Goal: Task Accomplishment & Management: Manage account settings

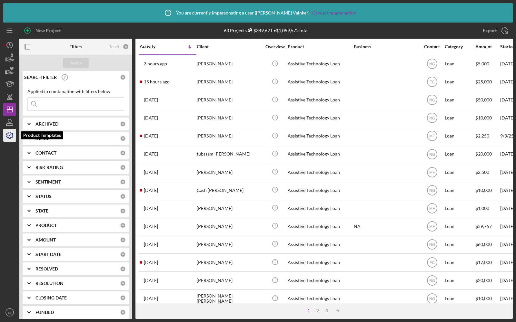
click at [9, 136] on polyline "button" at bounding box center [10, 135] width 2 height 1
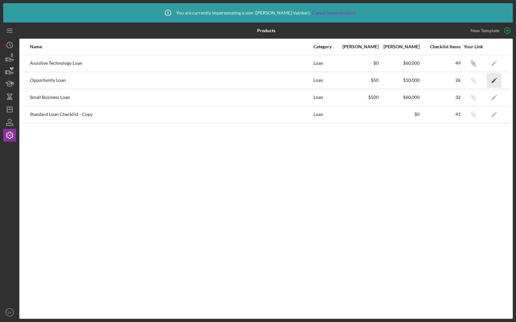
click at [494, 78] on icon "Icon/Edit" at bounding box center [494, 80] width 14 height 14
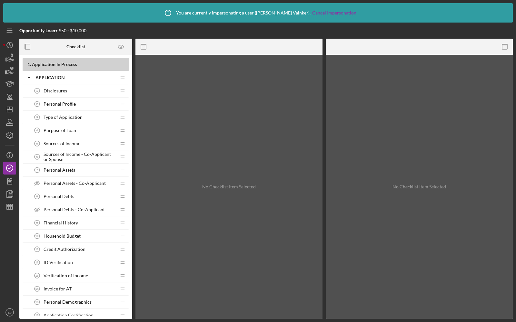
click at [6, 213] on div at bounding box center [9, 259] width 13 height 93
click at [7, 206] on line "button" at bounding box center [10, 206] width 6 height 0
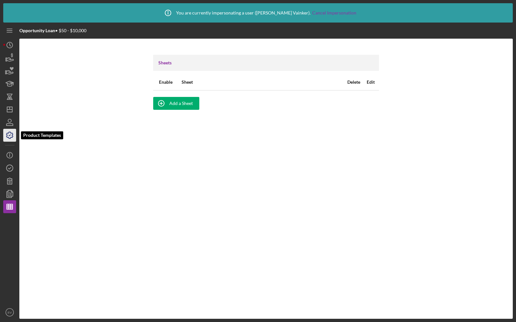
click at [9, 134] on icon "button" at bounding box center [10, 135] width 16 height 16
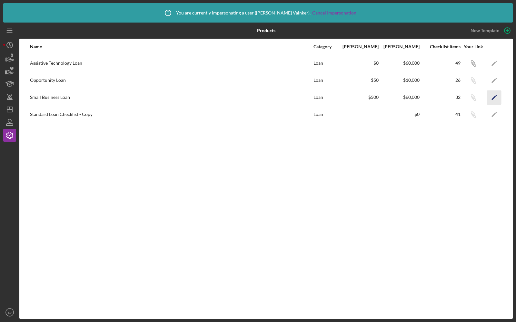
click at [494, 95] on icon "Icon/Edit" at bounding box center [494, 97] width 14 height 14
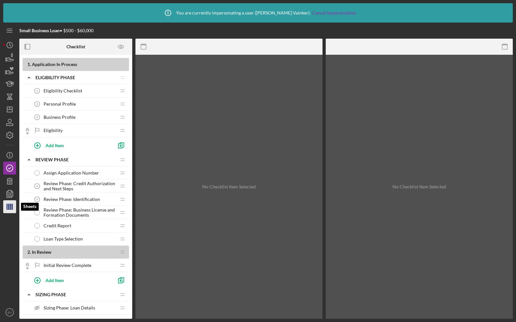
click at [11, 205] on line "button" at bounding box center [11, 206] width 0 height 5
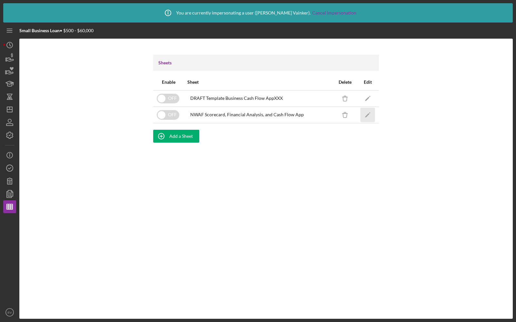
click at [362, 114] on icon "Icon/Edit" at bounding box center [367, 115] width 14 height 14
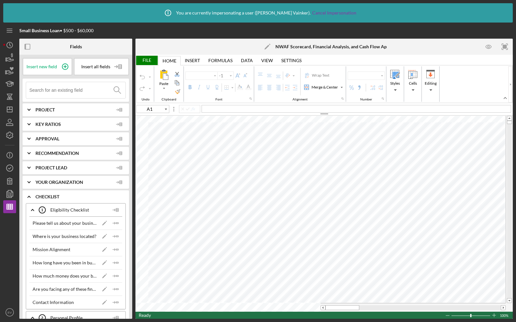
type input "Arial"
type input "10"
type input "C2"
click at [59, 90] on input at bounding box center [77, 90] width 96 height 16
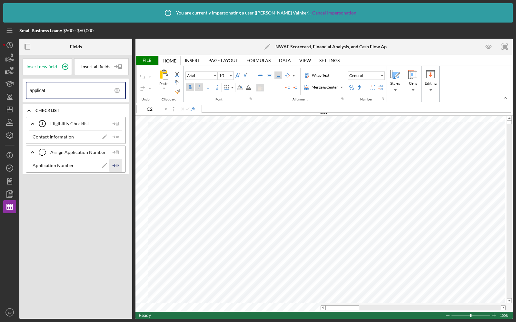
type input "applicat"
click at [115, 163] on icon "Icon/Insert Field" at bounding box center [115, 165] width 13 height 13
type input "C3"
click at [77, 94] on input "applicat" at bounding box center [77, 90] width 95 height 16
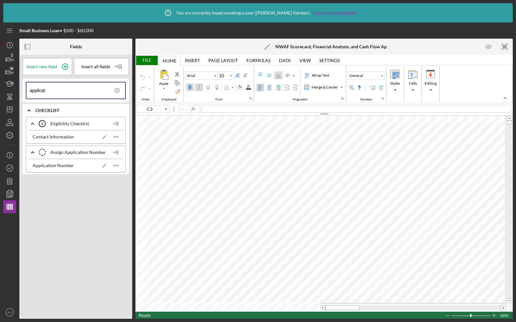
click at [77, 94] on input "applicat" at bounding box center [77, 90] width 95 height 16
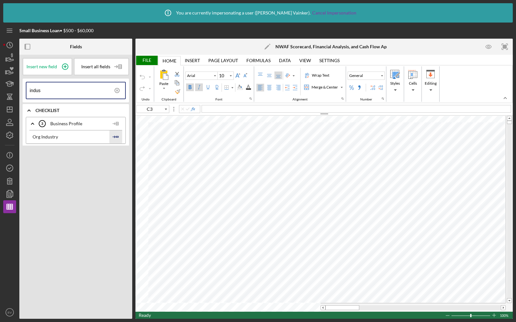
type input "indus"
click at [112, 135] on icon "Icon/Insert Field" at bounding box center [115, 136] width 13 height 13
type input "C4"
click at [47, 89] on input "indus" at bounding box center [77, 90] width 95 height 16
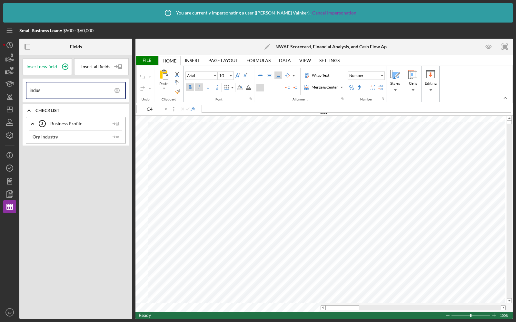
click at [47, 89] on input "indus" at bounding box center [77, 90] width 95 height 16
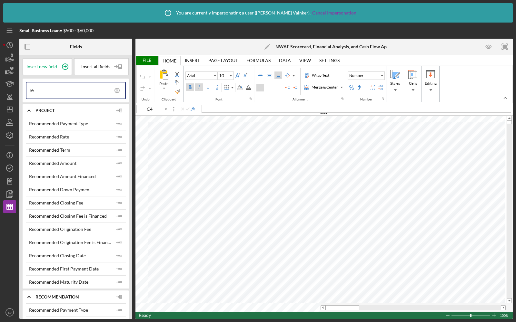
type input "r"
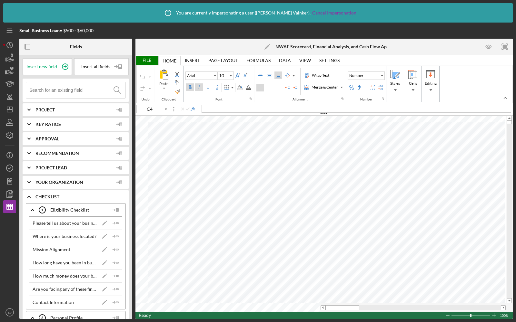
type input "["
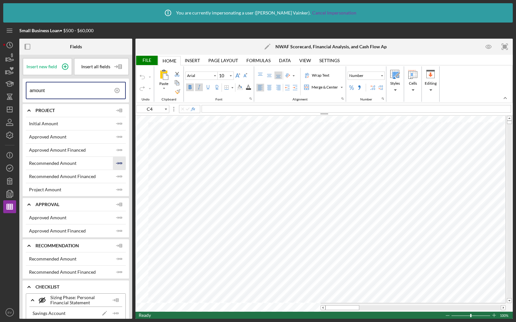
type input "amount"
click at [117, 164] on icon "Icon/Insert Field" at bounding box center [119, 163] width 13 height 13
type input "C5"
type input "12"
type input "G2"
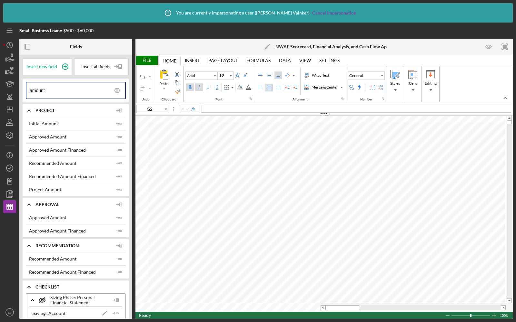
click at [75, 89] on input "amount" at bounding box center [77, 90] width 95 height 16
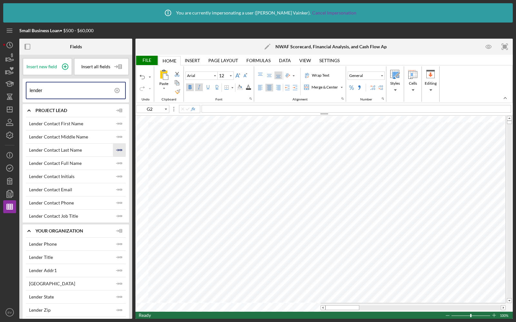
type input "lender"
click at [115, 148] on icon "Icon/Insert Field" at bounding box center [119, 150] width 13 height 13
type input "G3"
type input "10"
click at [116, 91] on icon at bounding box center [117, 90] width 16 height 16
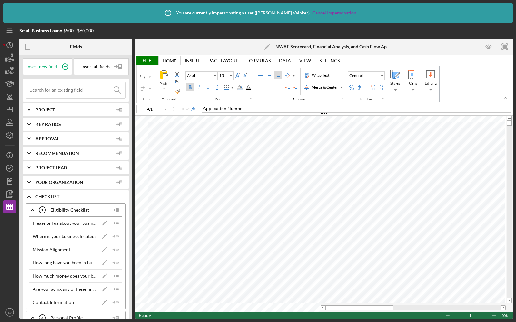
type input "B1"
click at [65, 89] on input at bounding box center [77, 90] width 96 height 16
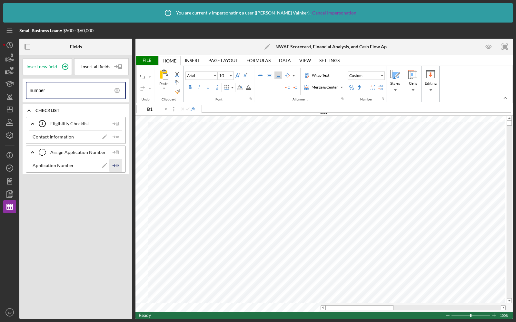
type input "number"
click at [114, 163] on icon "Icon/Insert Field" at bounding box center [115, 165] width 13 height 13
type input "A1"
type input "Times New Roman"
type input "11"
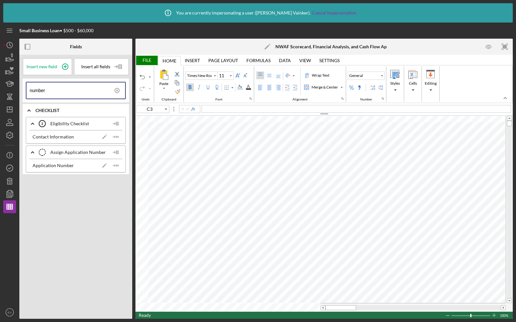
click at [59, 90] on input "number" at bounding box center [77, 90] width 95 height 16
click at [117, 165] on polygon "button" at bounding box center [117, 165] width 2 height 1
type input "C7"
click at [50, 93] on input "number" at bounding box center [77, 90] width 95 height 16
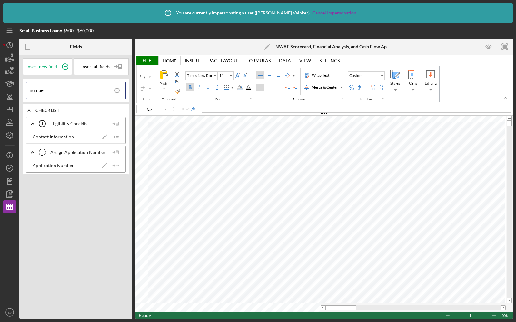
click at [50, 93] on input "number" at bounding box center [77, 90] width 95 height 16
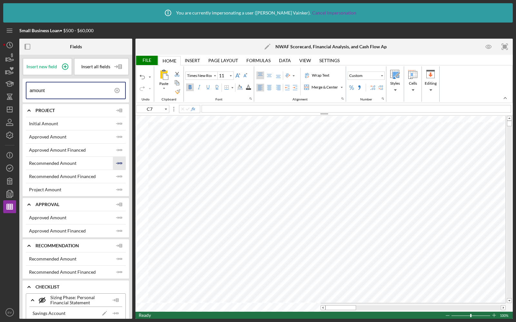
type input "amount"
click at [114, 162] on icon "Icon/Insert Field" at bounding box center [119, 163] width 13 height 13
type input "E3"
click at [55, 91] on input "amount" at bounding box center [77, 90] width 95 height 16
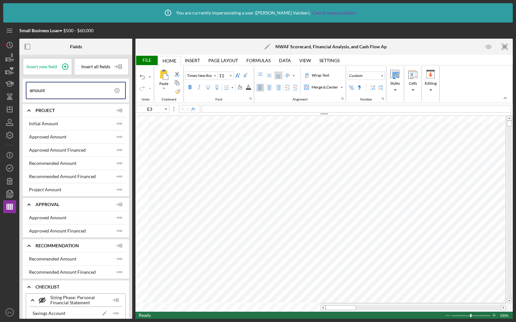
click at [55, 91] on input "amount" at bounding box center [77, 90] width 95 height 16
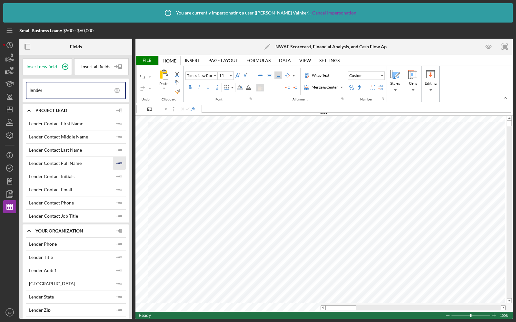
type input "lender"
click at [116, 161] on icon "Icon/Insert Field" at bounding box center [119, 163] width 13 height 13
type input "E7"
click at [90, 91] on input "lender" at bounding box center [77, 90] width 95 height 16
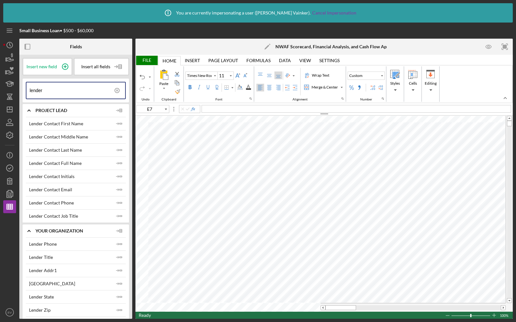
click at [90, 91] on input "lender" at bounding box center [77, 90] width 95 height 16
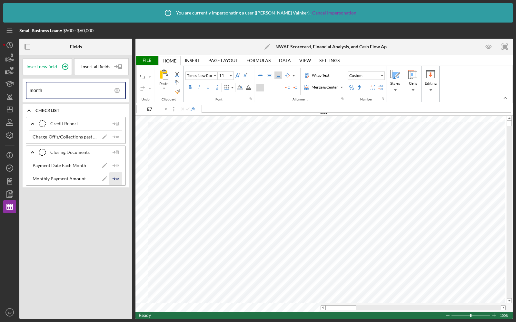
type input "month"
click at [116, 175] on icon "Icon/Insert Field" at bounding box center [115, 178] width 13 height 13
type input "E8"
click at [98, 90] on input "month" at bounding box center [77, 90] width 95 height 16
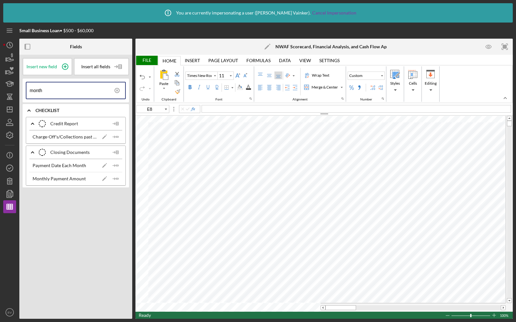
click at [98, 90] on input "month" at bounding box center [77, 90] width 95 height 16
click at [120, 89] on icon at bounding box center [117, 90] width 16 height 16
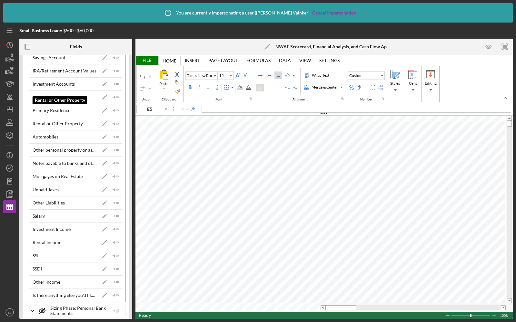
scroll to position [1275, 0]
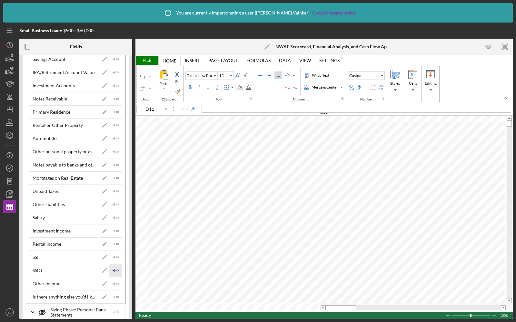
click at [114, 264] on icon "Icon/Insert Field" at bounding box center [115, 270] width 13 height 13
type input "B10"
click at [114, 211] on icon "Icon/Insert Field" at bounding box center [115, 217] width 13 height 13
type input "A12"
type input "Arial"
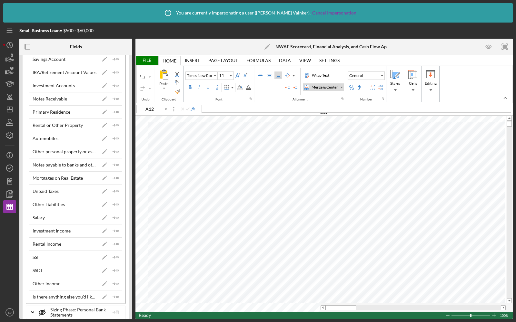
type input "10"
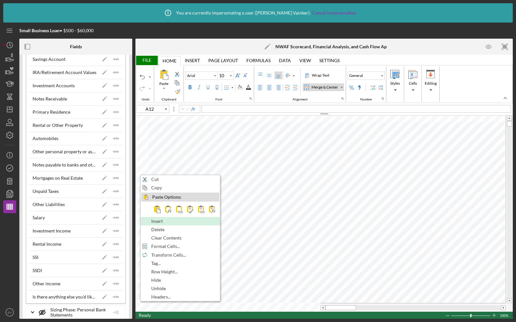
click at [154, 219] on span "Insert" at bounding box center [160, 221] width 19 height 5
click at [162, 223] on div "Insert" at bounding box center [182, 221] width 78 height 7
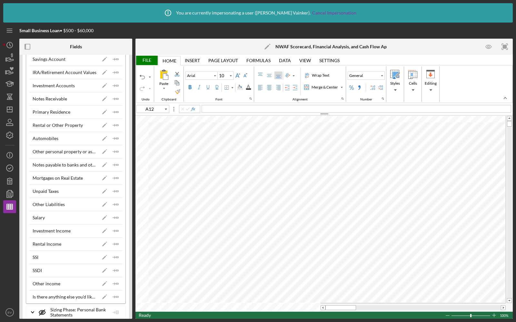
type input "Times New Roman"
type input "11"
type input "B14"
type input "Arial"
type input "10"
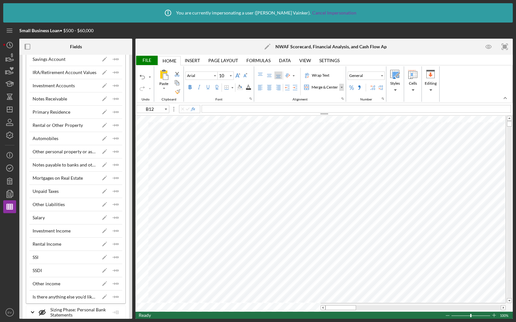
click at [340, 88] on div "Merge & Center" at bounding box center [341, 87] width 3 height 3
click at [316, 105] on div "Merge Across" at bounding box center [324, 108] width 26 height 6
click at [339, 88] on div "Merge & Center" at bounding box center [341, 87] width 5 height 7
click at [314, 115] on div "Merge Cells" at bounding box center [322, 118] width 22 height 6
click at [116, 257] on polygon "button" at bounding box center [117, 257] width 2 height 1
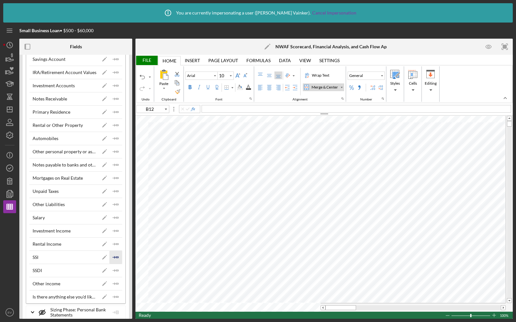
type input "B13"
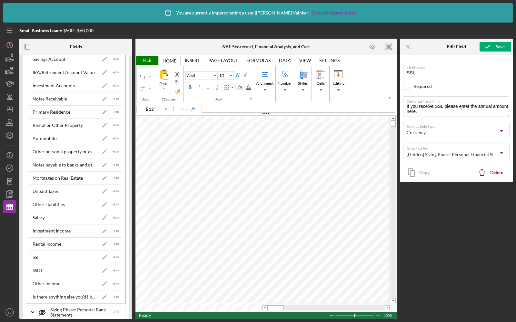
type input "D12"
click at [116, 257] on polygon "button" at bounding box center [117, 257] width 2 height 1
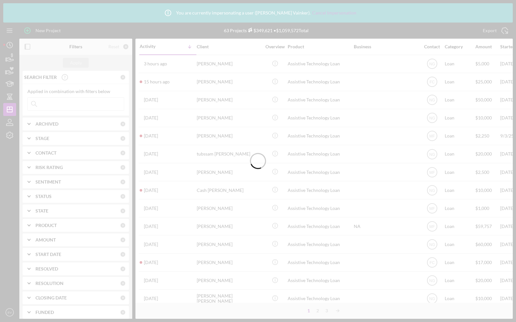
click at [12, 141] on div at bounding box center [258, 161] width 516 height 322
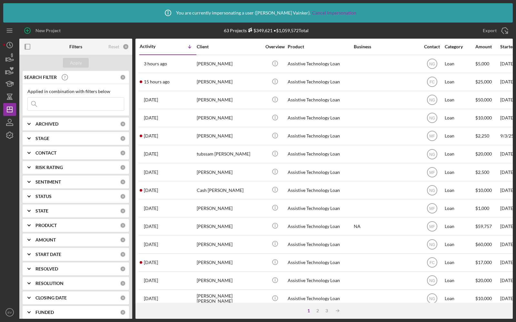
click at [10, 138] on icon "button" at bounding box center [10, 135] width 16 height 16
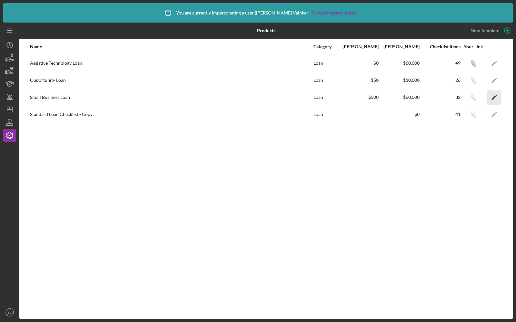
click at [490, 93] on icon "Icon/Edit" at bounding box center [494, 97] width 14 height 14
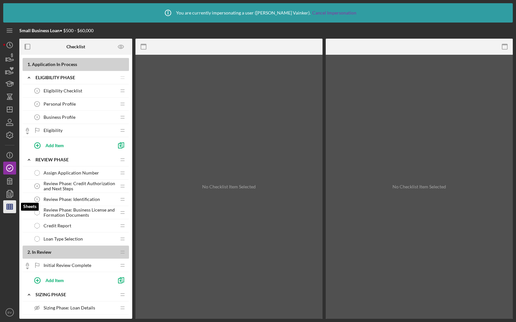
click at [8, 204] on icon "button" at bounding box center [10, 207] width 16 height 16
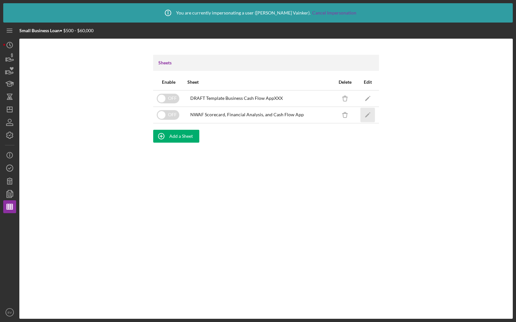
click at [364, 116] on icon "Icon/Edit" at bounding box center [367, 115] width 14 height 14
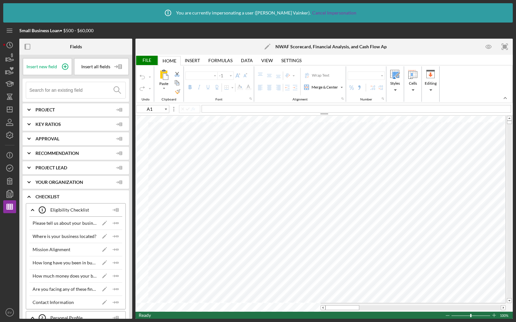
type input "Arial"
type input "10"
type input "A1"
type input "Times New Roman"
type input "11"
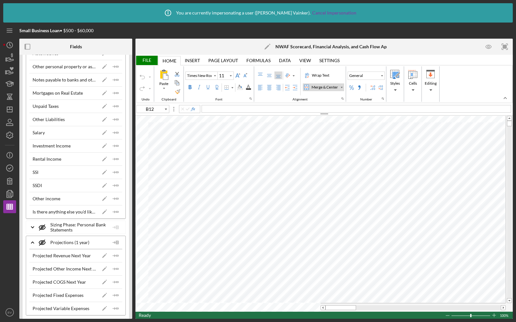
scroll to position [1376, 0]
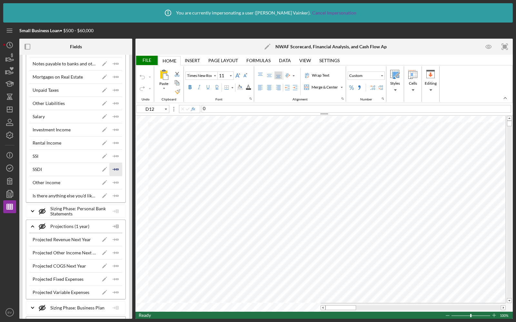
click at [115, 163] on icon "Icon/Insert Field" at bounding box center [115, 169] width 13 height 13
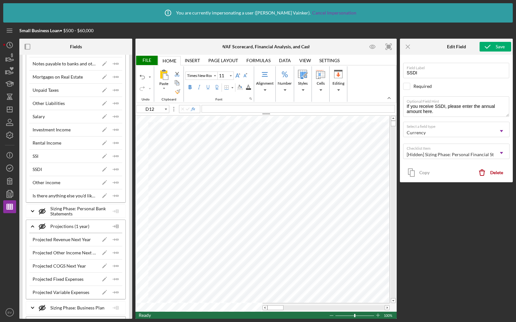
type input "D11"
click at [116, 163] on icon "Icon/Insert Field" at bounding box center [115, 169] width 13 height 13
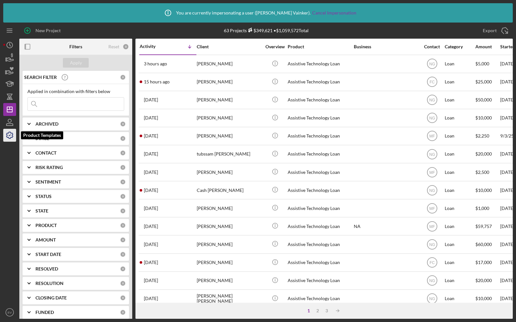
click at [8, 133] on icon "button" at bounding box center [9, 135] width 6 height 6
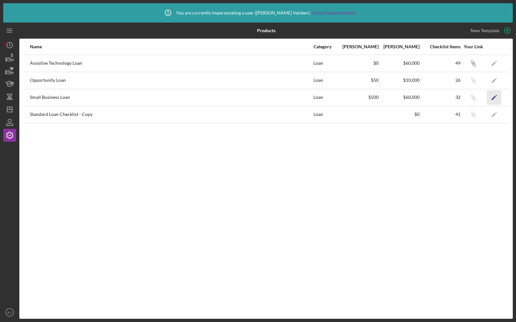
click at [492, 96] on icon "Icon/Edit" at bounding box center [494, 97] width 14 height 14
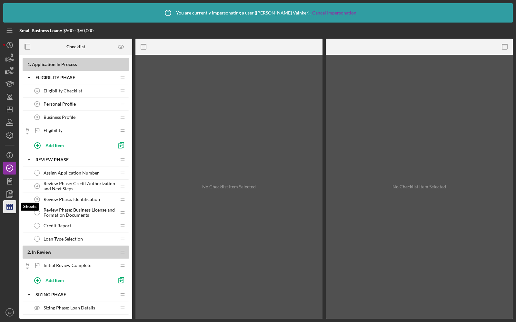
click at [9, 206] on line "button" at bounding box center [9, 206] width 0 height 5
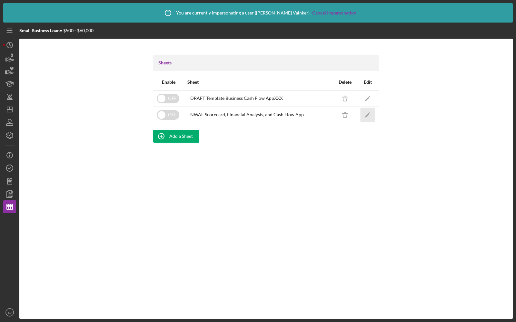
click at [364, 116] on icon "Icon/Edit" at bounding box center [367, 115] width 14 height 14
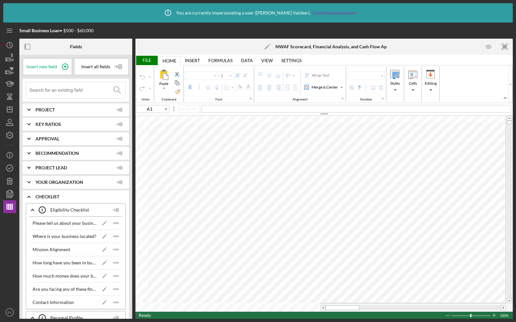
type input "Arial"
type input "10"
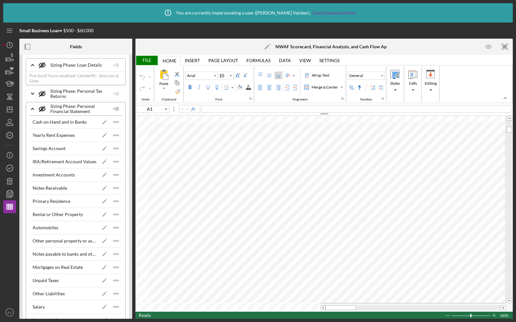
scroll to position [1239, 0]
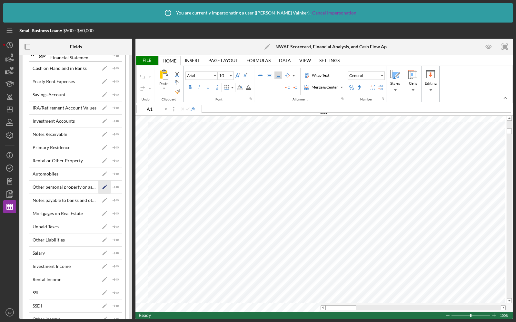
type input "Times New Roman"
type input "11"
type input "A1"
type input "10"
type input "D60"
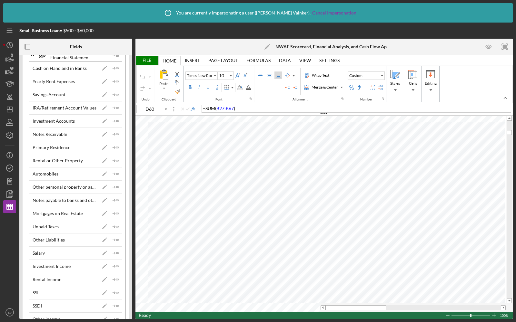
type input "11"
type input "D16"
type input "10"
type input "B69"
click at [257, 110] on span "'Microloan Historic Cash Availab'!B69" at bounding box center [243, 108] width 76 height 5
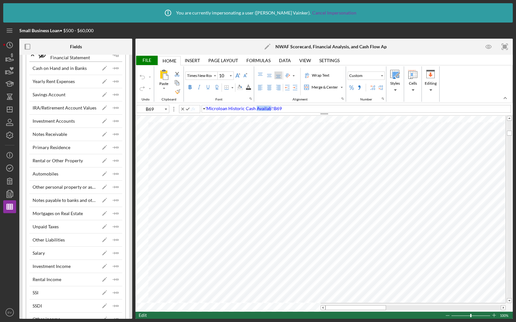
click at [257, 110] on span "'Microloan Historic Cash Availab'!B69" at bounding box center [243, 108] width 76 height 5
type input "D16"
type input "11"
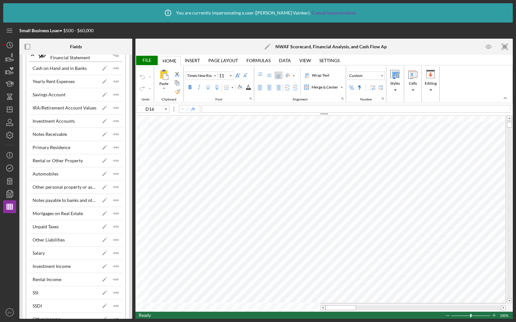
type input "B69"
type input "10"
type input "A1"
type input "Arial"
type input "8"
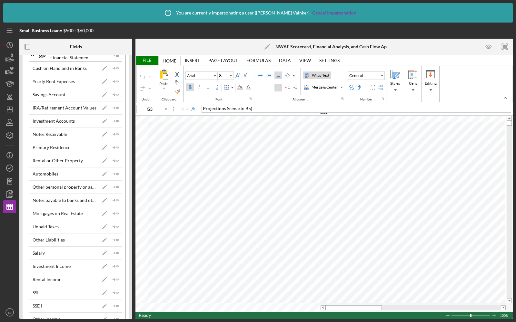
type input "A1"
type input "10"
click at [150, 63] on div "File" at bounding box center [146, 60] width 22 height 9
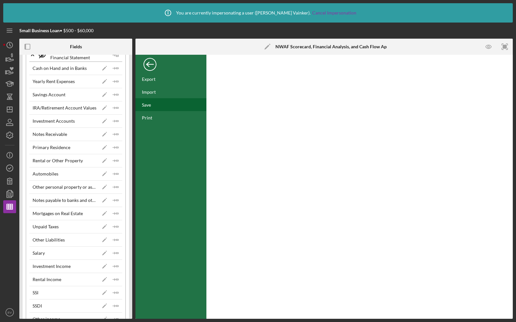
click at [147, 105] on div "Save" at bounding box center [146, 104] width 9 height 5
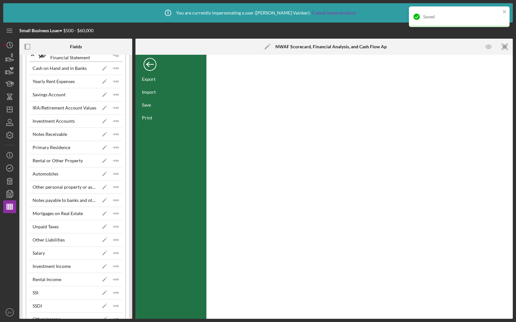
click at [149, 65] on div "Back" at bounding box center [149, 62] width 13 height 13
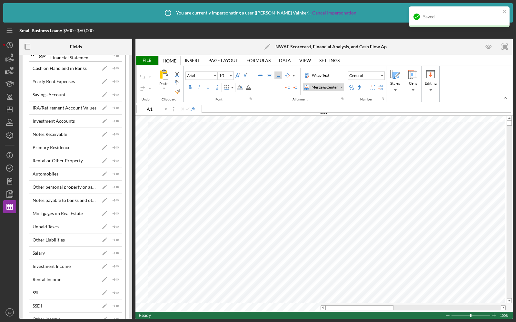
type input "G3"
type input "8"
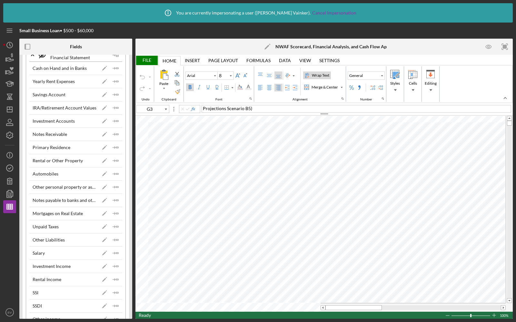
type input "A1"
type input "Times New Roman"
type input "10"
click at [6, 167] on icon "button" at bounding box center [10, 168] width 16 height 16
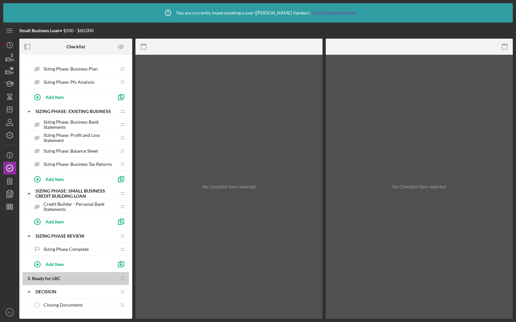
scroll to position [488, 0]
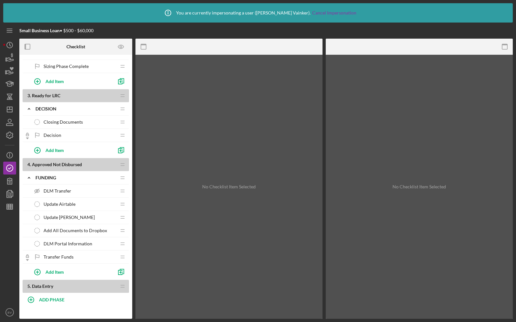
click at [63, 120] on span "Closing Documents" at bounding box center [62, 122] width 39 height 5
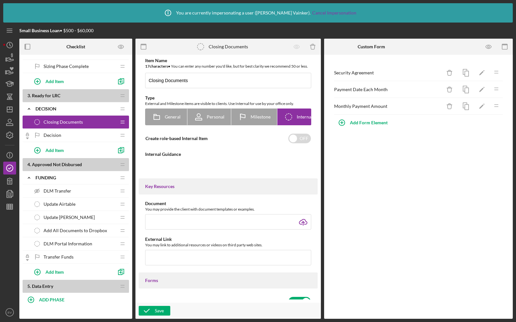
type textarea "<div>Send the Promissory Note and the Truth in Lending Disclosure Statement to …"
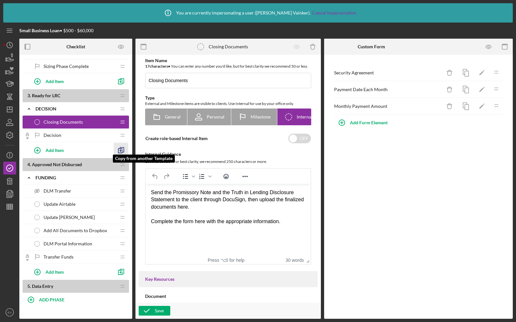
click at [122, 149] on polyline "button" at bounding box center [120, 151] width 4 height 5
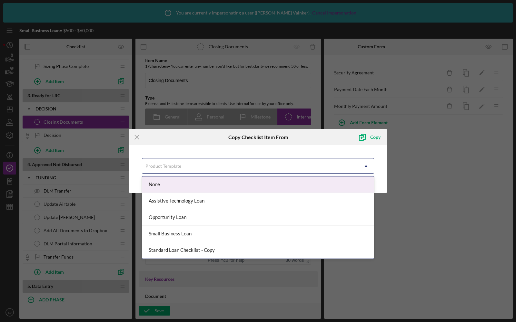
click at [163, 166] on div "Product Template" at bounding box center [163, 166] width 36 height 5
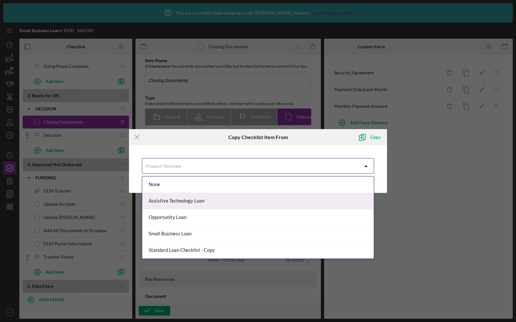
click at [175, 199] on div "Assistive Technology Loan" at bounding box center [257, 201] width 231 height 16
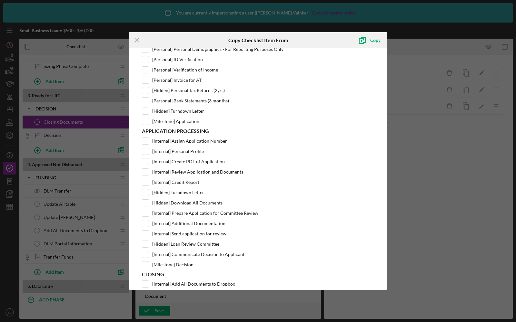
scroll to position [232, 0]
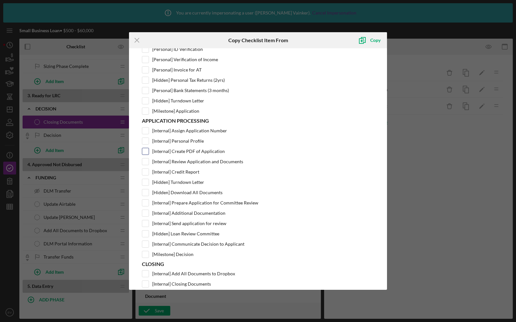
click at [145, 148] on input "[Internal] Create PDF of Application" at bounding box center [145, 151] width 6 height 6
checkbox input "true"
click at [143, 241] on input "[Internal] Communicate Decision to Applicant" at bounding box center [145, 244] width 6 height 6
checkbox input "true"
click at [145, 231] on input "[Hidden] Loan Review Committee" at bounding box center [145, 234] width 6 height 6
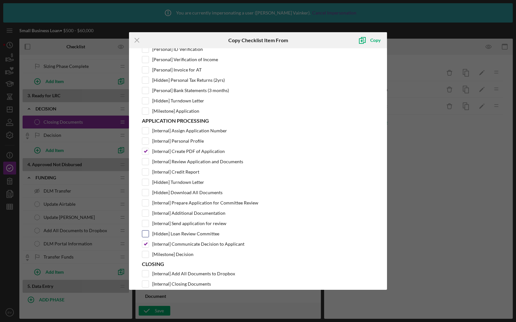
checkbox input "true"
click at [146, 220] on input "[Internal] Send application for review" at bounding box center [145, 223] width 6 height 6
checkbox input "true"
click at [145, 210] on input "[Internal] Additional Documentation" at bounding box center [145, 213] width 6 height 6
checkbox input "true"
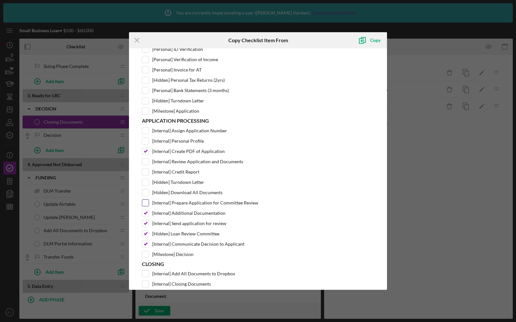
click at [145, 200] on input "[Internal] Prepare Application for Committee Review" at bounding box center [145, 203] width 6 height 6
checkbox input "true"
click at [144, 189] on input "[Hidden] Download All Documents" at bounding box center [145, 192] width 6 height 6
checkbox input "true"
click at [146, 159] on input "[Internal] Review Application and Documents" at bounding box center [145, 162] width 6 height 6
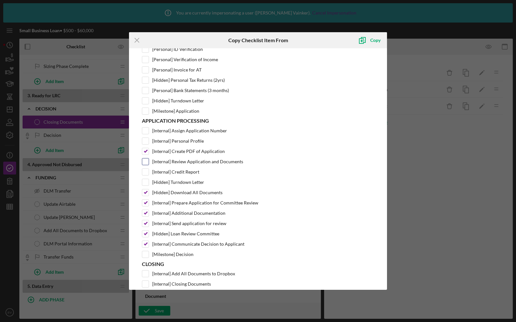
checkbox input "true"
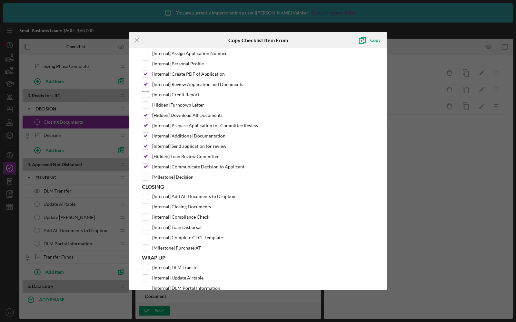
scroll to position [311, 0]
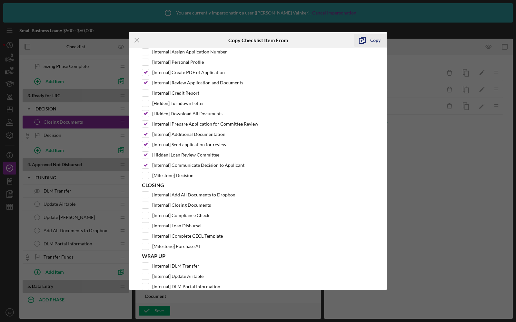
click at [365, 38] on icon "submit" at bounding box center [362, 40] width 16 height 16
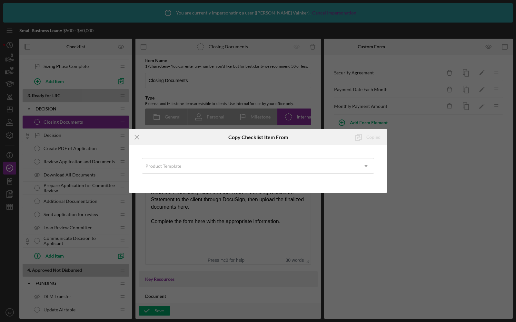
scroll to position [0, 0]
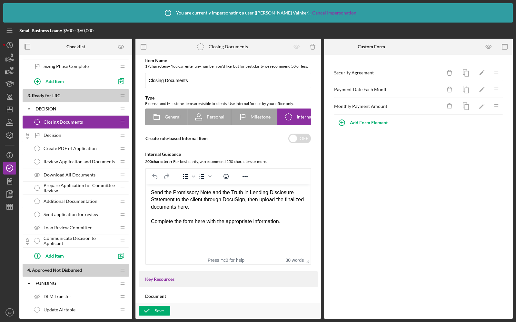
drag, startPoint x: 112, startPoint y: 145, endPoint x: 112, endPoint y: 130, distance: 15.8
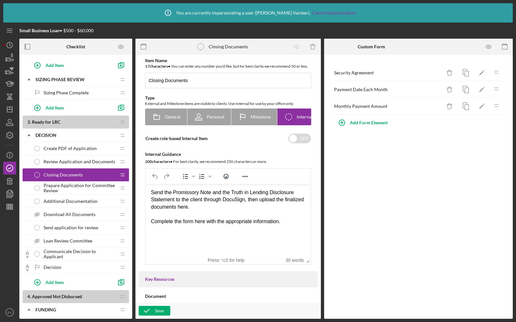
scroll to position [465, 0]
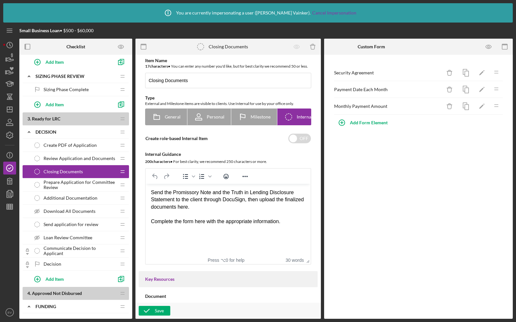
click at [67, 143] on div "Create PDF of Application Create PDF of Application" at bounding box center [73, 145] width 85 height 13
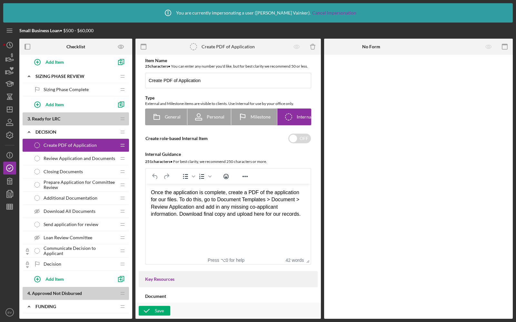
click at [83, 166] on div "Closing Documents Closing Documents" at bounding box center [73, 171] width 85 height 13
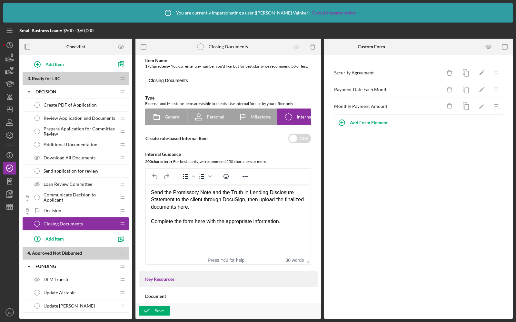
scroll to position [430, 0]
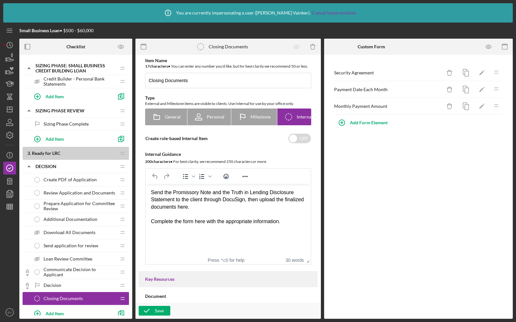
click at [65, 177] on span "Create PDF of Application" at bounding box center [69, 179] width 53 height 5
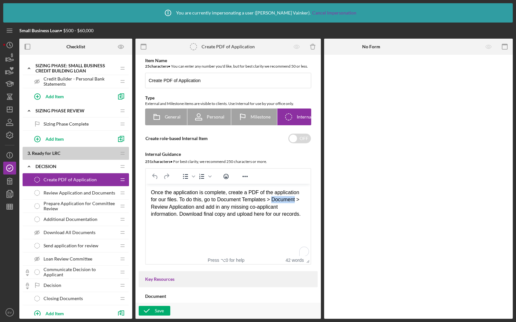
drag, startPoint x: 299, startPoint y: 199, endPoint x: 275, endPoint y: 200, distance: 23.2
click at [275, 200] on div "Once the application is complete, create a PDF of the application for our files…" at bounding box center [228, 203] width 154 height 29
click at [150, 309] on icon "button" at bounding box center [147, 311] width 16 height 16
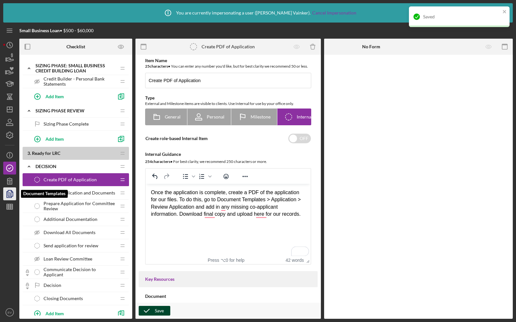
click at [7, 191] on icon "button" at bounding box center [10, 194] width 16 height 16
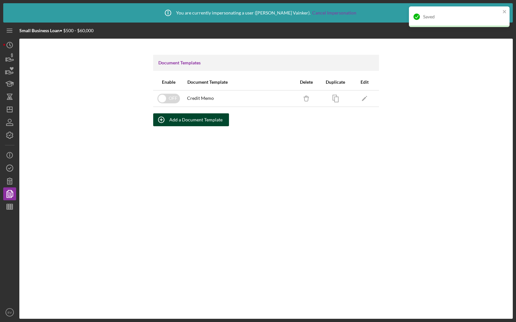
click at [183, 119] on div "Add a Document Template" at bounding box center [195, 119] width 53 height 13
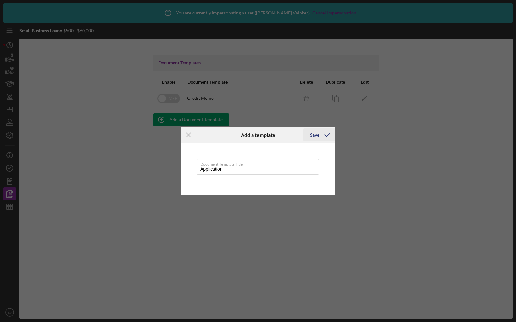
type input "Application"
click at [312, 134] on div "Save" at bounding box center [314, 135] width 9 height 13
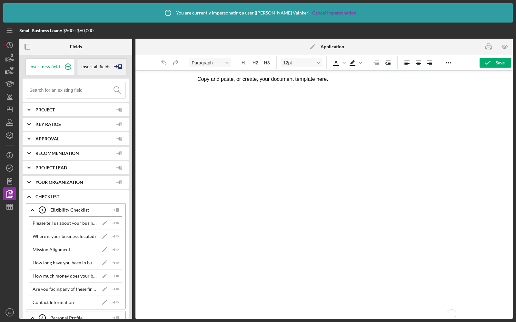
click at [95, 64] on span "Insert all fields" at bounding box center [95, 66] width 29 height 5
click at [95, 96] on div "Insert Table" at bounding box center [100, 98] width 44 height 13
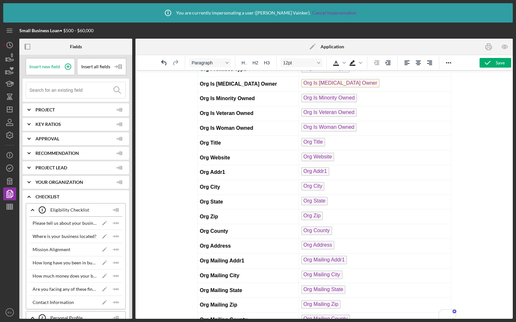
scroll to position [1727, 0]
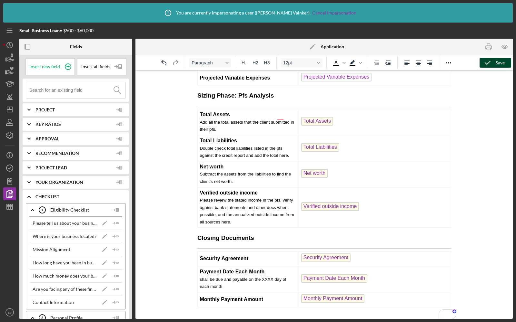
click at [482, 62] on icon "button" at bounding box center [487, 63] width 16 height 16
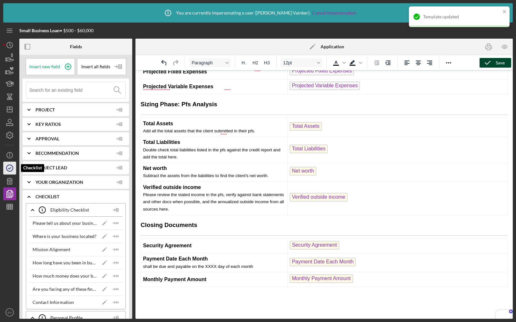
click at [11, 170] on icon "button" at bounding box center [10, 168] width 16 height 16
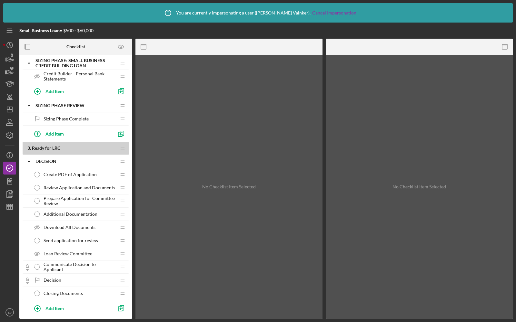
click at [60, 172] on span "Create PDF of Application" at bounding box center [69, 174] width 53 height 5
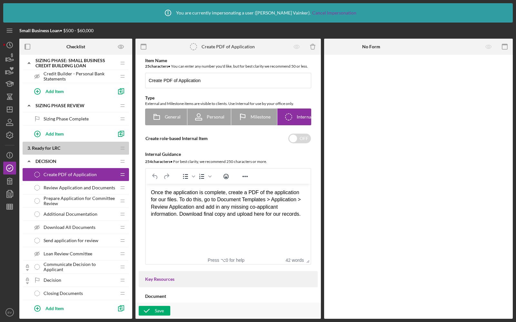
click at [69, 185] on span "Review Application and Documents" at bounding box center [79, 187] width 72 height 5
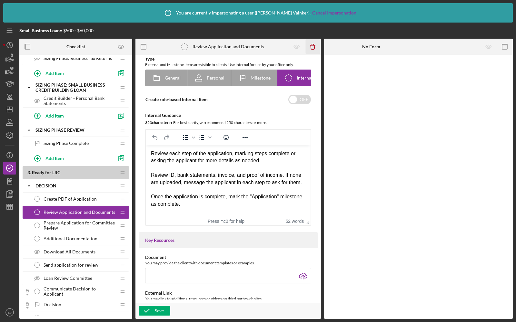
click at [314, 46] on icon "Icon/Delete" at bounding box center [312, 47] width 14 height 14
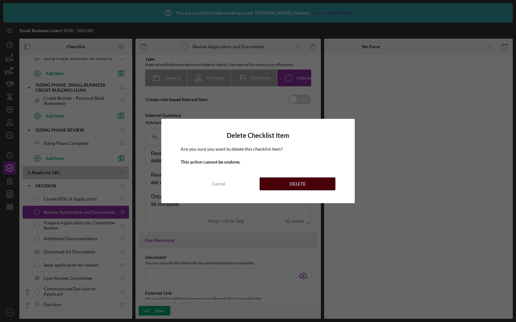
click at [302, 185] on div "DELETE" at bounding box center [297, 184] width 16 height 13
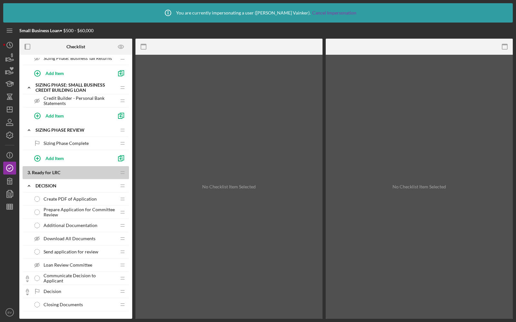
click at [56, 207] on span "Prepare Application for Committee Review" at bounding box center [79, 212] width 72 height 10
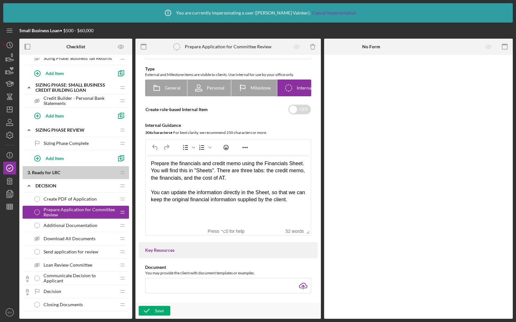
click at [284, 162] on div "Prepare the financials and credit memo using the Financials Sheet. You will fin…" at bounding box center [228, 171] width 154 height 22
drag, startPoint x: 292, startPoint y: 163, endPoint x: 267, endPoint y: 165, distance: 24.9
click at [267, 165] on div "Prepare the financials and credit memo using the Financials Sheet. You will fin…" at bounding box center [228, 171] width 154 height 22
click at [148, 308] on icon "button" at bounding box center [147, 311] width 16 height 16
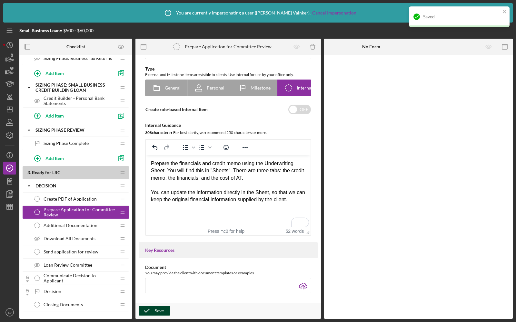
drag, startPoint x: 263, startPoint y: 178, endPoint x: 235, endPoint y: 171, distance: 29.0
click at [235, 171] on div "Prepare the financials and credit memo using the Underwriting Sheet. You will f…" at bounding box center [228, 171] width 154 height 22
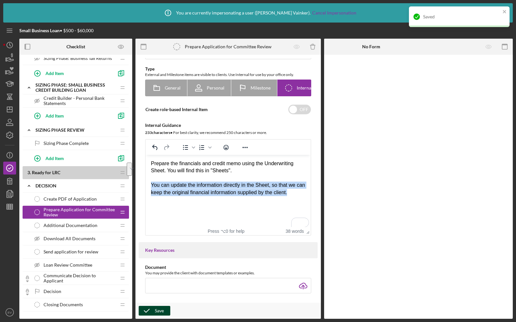
drag, startPoint x: 151, startPoint y: 187, endPoint x: 302, endPoint y: 192, distance: 150.9
click at [302, 192] on div "You can update the information directly in the Sheet, so that we can keep the o…" at bounding box center [228, 189] width 154 height 14
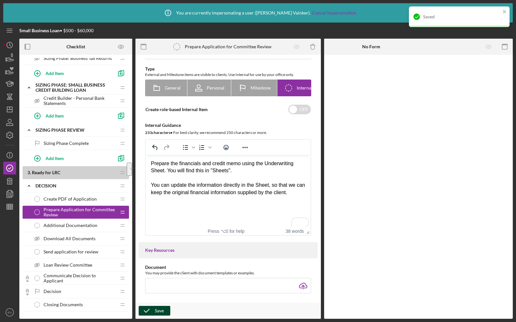
click at [263, 199] on html "Prepare the financials and credit memo using the Underwriting Sheet. You will f…" at bounding box center [228, 178] width 165 height 46
click at [160, 310] on div "Save" at bounding box center [159, 311] width 9 height 10
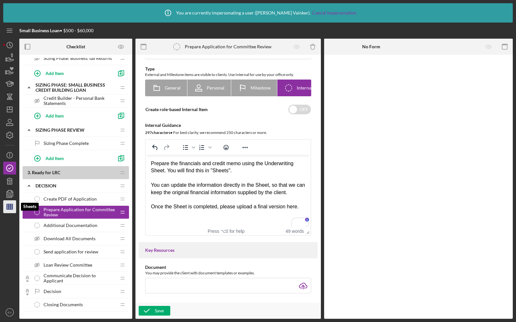
click at [12, 204] on polygon "button" at bounding box center [10, 206] width 6 height 5
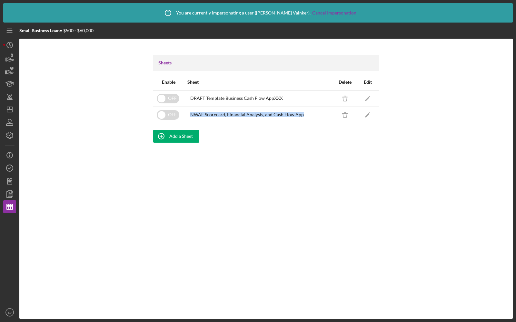
drag, startPoint x: 189, startPoint y: 114, endPoint x: 297, endPoint y: 118, distance: 108.0
click at [297, 118] on div "NWAF Scorecard, Financial Analysis, and Cash Flow App" at bounding box center [258, 115] width 143 height 16
copy div "NWAF Scorecard, Financial Analysis, and Cash Flow App"
click at [7, 172] on icon "button" at bounding box center [10, 168] width 16 height 16
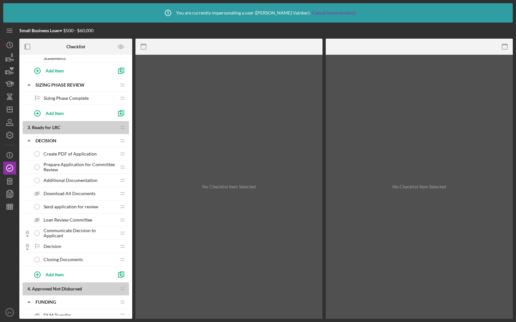
scroll to position [468, 0]
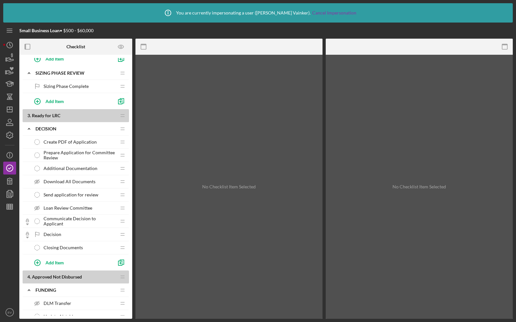
click at [59, 153] on span "Prepare Application for Committee Review" at bounding box center [79, 155] width 72 height 10
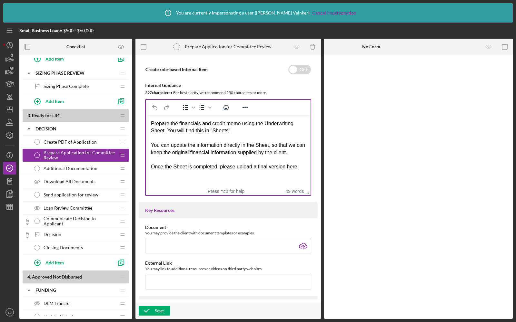
scroll to position [76, 0]
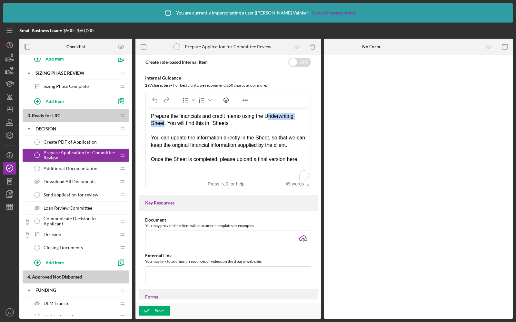
drag, startPoint x: 164, startPoint y: 123, endPoint x: 268, endPoint y: 116, distance: 104.3
click at [268, 116] on div "Prepare the financials and credit memo using the Underwriting Sheet. You will f…" at bounding box center [228, 120] width 154 height 14
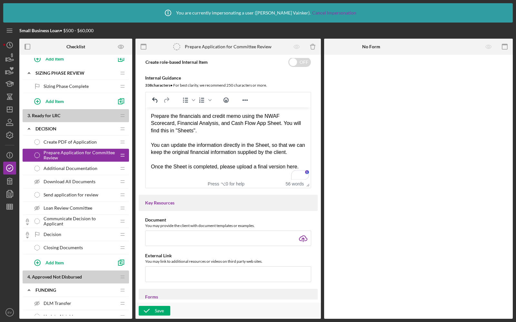
click at [153, 305] on div "Save" at bounding box center [227, 311] width 185 height 16
click at [151, 310] on icon "button" at bounding box center [147, 311] width 16 height 16
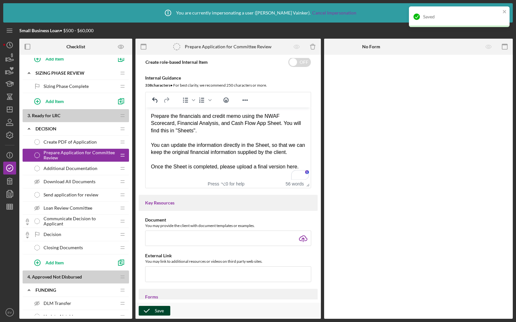
click at [65, 166] on span "Additional Documentation" at bounding box center [70, 168] width 54 height 5
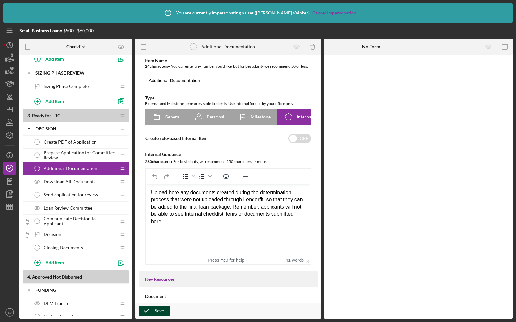
click at [149, 308] on icon "button" at bounding box center [147, 311] width 16 height 16
click at [97, 202] on div "Loan Review Committee Loan Review Committee" at bounding box center [73, 208] width 85 height 13
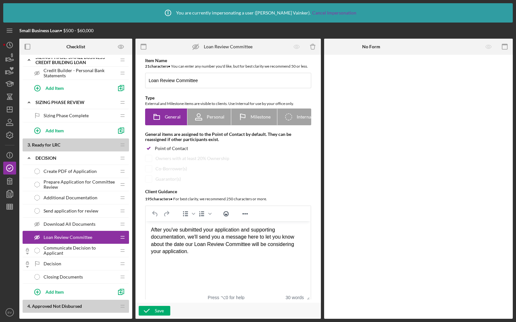
scroll to position [466, 0]
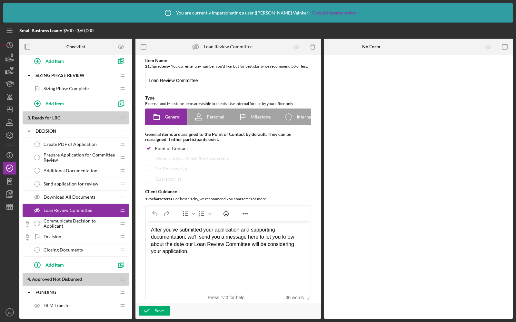
click at [85, 195] on span "Download All Documents" at bounding box center [69, 197] width 52 height 5
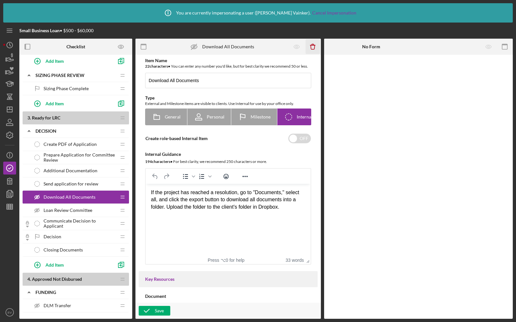
click at [313, 47] on icon "Icon/Delete" at bounding box center [312, 47] width 14 height 14
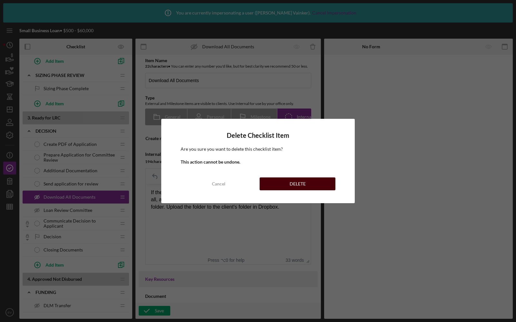
click at [286, 182] on button "DELETE" at bounding box center [297, 184] width 76 height 13
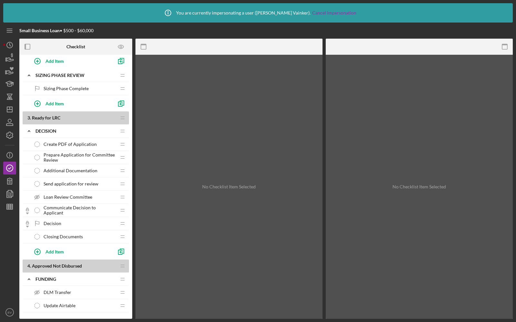
click at [53, 181] on span "Send application for review" at bounding box center [70, 183] width 55 height 5
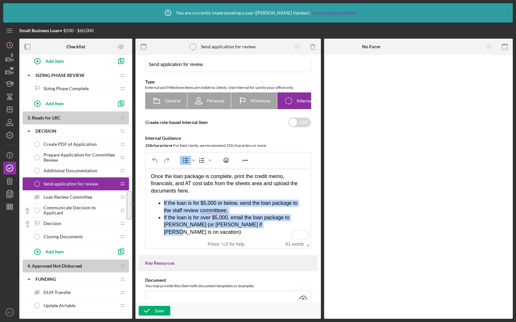
scroll to position [16, 0]
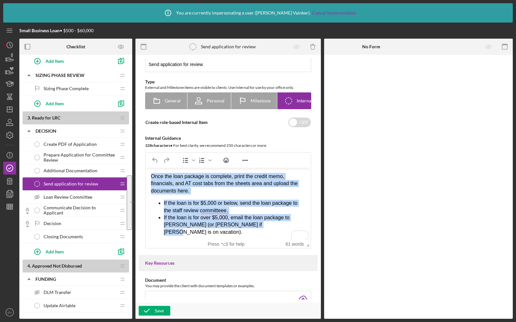
drag, startPoint x: 262, startPoint y: 225, endPoint x: 149, endPoint y: 177, distance: 122.9
click at [149, 177] on html "Once the loan package is complete, print the credit memo, financials, and AT co…" at bounding box center [228, 204] width 165 height 73
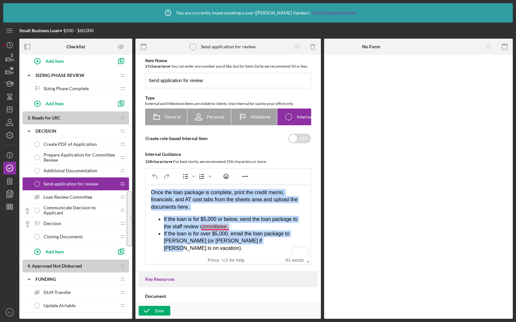
click at [206, 208] on div "Once the loan package is complete, print the credit memo, financials, and AT co…" at bounding box center [228, 200] width 154 height 22
drag, startPoint x: 266, startPoint y: 243, endPoint x: 149, endPoint y: 191, distance: 127.8
click at [149, 191] on html "Once the loan package is complete, print the credit memo, financials, and AT co…" at bounding box center [228, 220] width 165 height 73
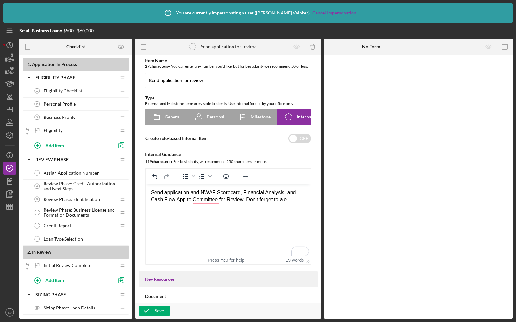
scroll to position [466, 0]
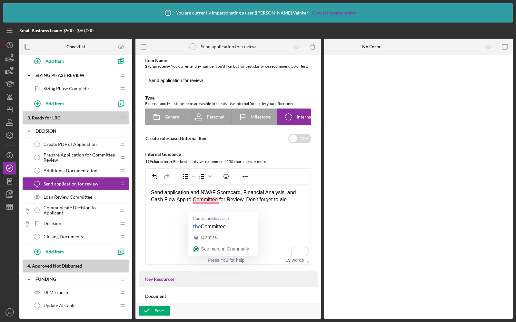
click at [285, 201] on div "Send application and NWAF Scorecard, Financial Analysis, and Cash Flow App to C…" at bounding box center [228, 196] width 154 height 14
click at [294, 201] on div "Send application and NWAF Scorecard, Financial Analysis, and Cash Flow App to C…" at bounding box center [228, 196] width 154 height 14
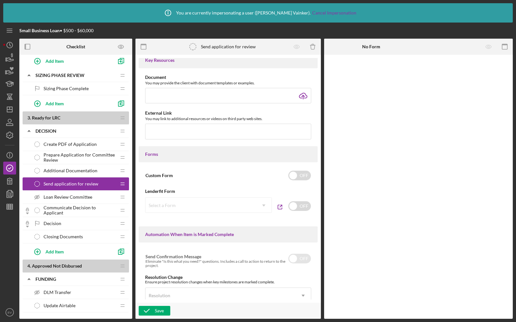
scroll to position [327, 0]
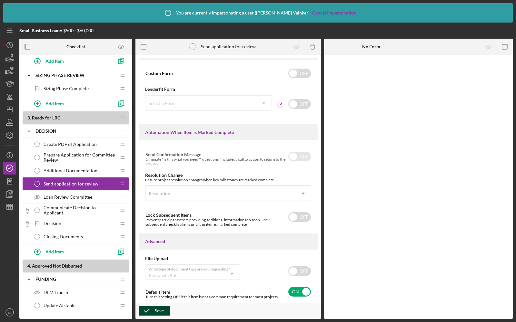
click at [152, 308] on icon "button" at bounding box center [147, 311] width 16 height 16
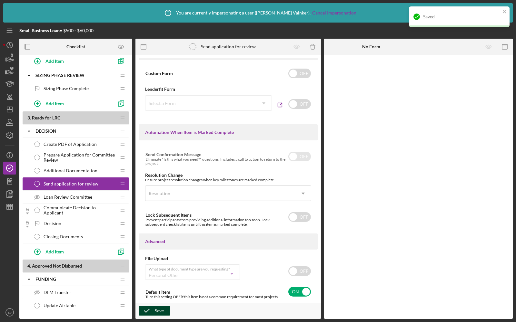
click at [69, 195] on span "Loan Review Committee" at bounding box center [67, 197] width 49 height 5
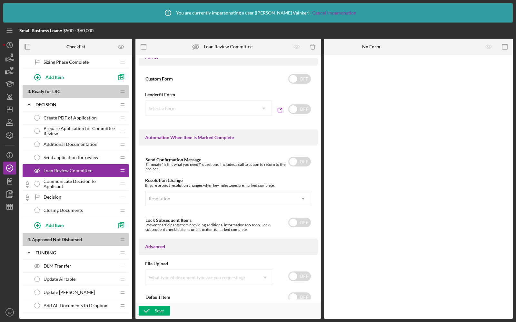
scroll to position [364, 0]
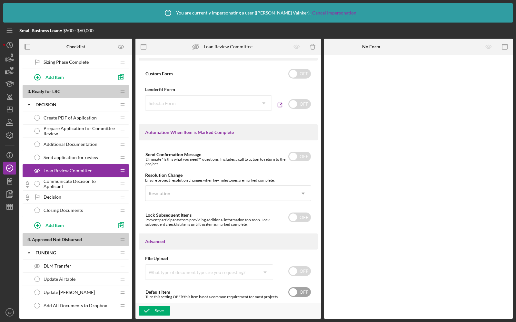
click at [300, 293] on input "checkbox" at bounding box center [299, 292] width 23 height 10
checkbox input "true"
click at [161, 310] on div "Save" at bounding box center [159, 311] width 9 height 10
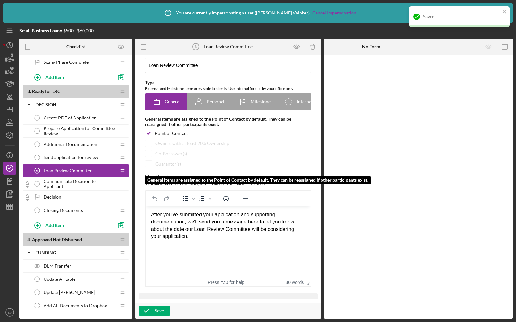
scroll to position [2, 0]
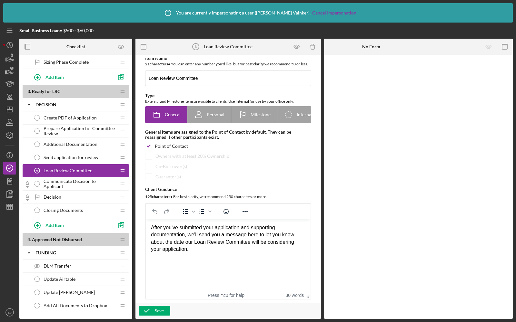
click at [56, 155] on span "Send application for review" at bounding box center [70, 157] width 55 height 5
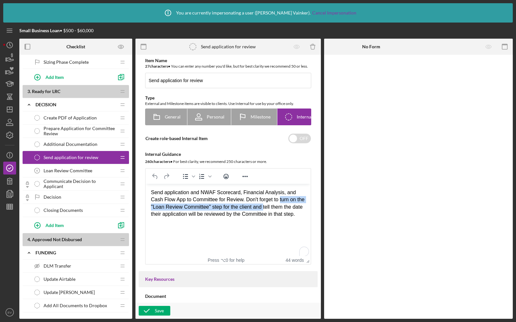
drag, startPoint x: 274, startPoint y: 207, endPoint x: 282, endPoint y: 200, distance: 10.5
click at [282, 200] on div "Send application and NWAF Scorecard, Financial Analysis, and Cash Flow App to C…" at bounding box center [228, 203] width 154 height 29
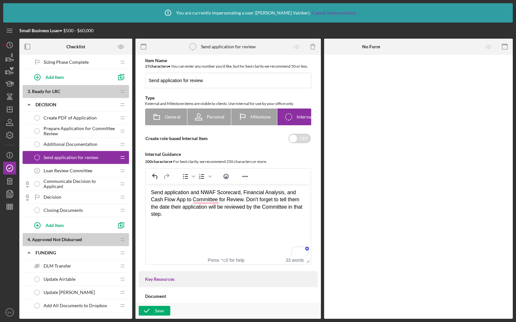
click at [302, 199] on div "Send application and NWAF Scorecard, Financial Analysis, and Cash Flow App to C…" at bounding box center [228, 203] width 154 height 29
drag, startPoint x: 235, startPoint y: 215, endPoint x: 194, endPoint y: 214, distance: 40.9
click at [194, 214] on div "Send application and NWAF Scorecard, Financial Analysis, and Cash Flow App to C…" at bounding box center [228, 203] width 154 height 29
click at [149, 307] on icon "button" at bounding box center [147, 311] width 16 height 16
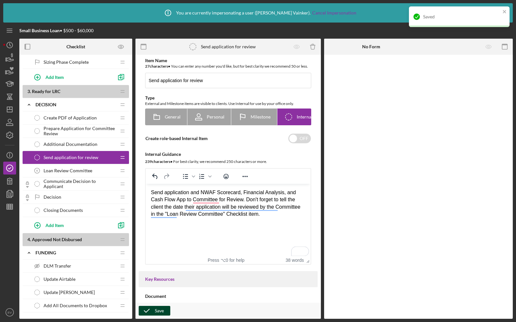
click at [80, 168] on div "Loan Review Committee 6 Loan Review Committee" at bounding box center [73, 170] width 85 height 13
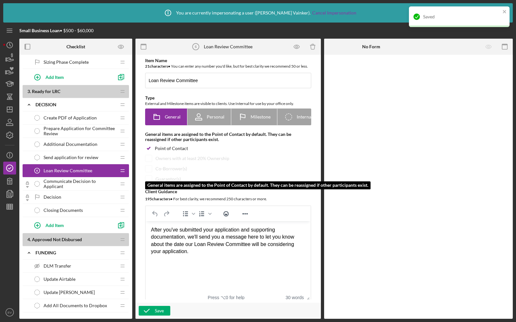
scroll to position [10, 0]
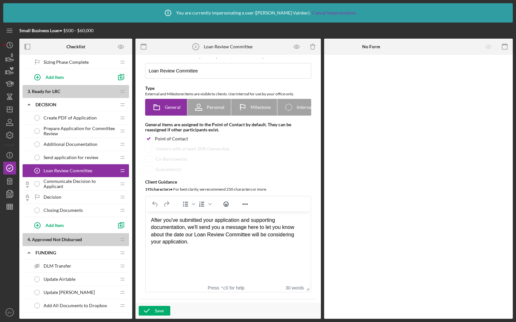
click at [88, 179] on span "Communicate Decision to Applicant" at bounding box center [79, 184] width 72 height 10
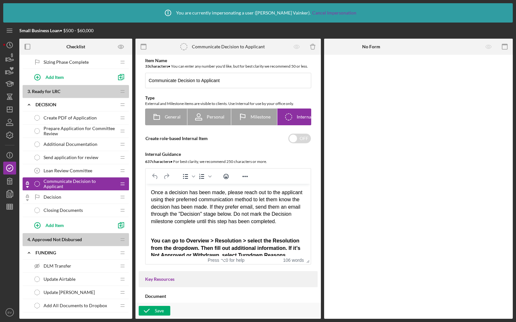
scroll to position [81, 0]
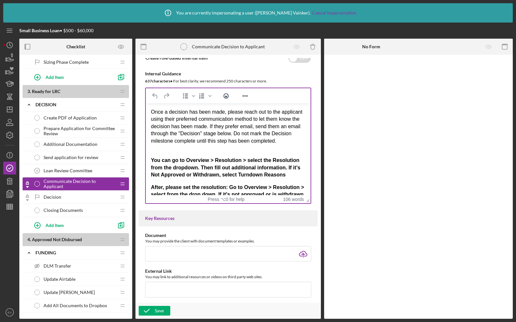
drag, startPoint x: 305, startPoint y: 190, endPoint x: 308, endPoint y: 231, distance: 41.0
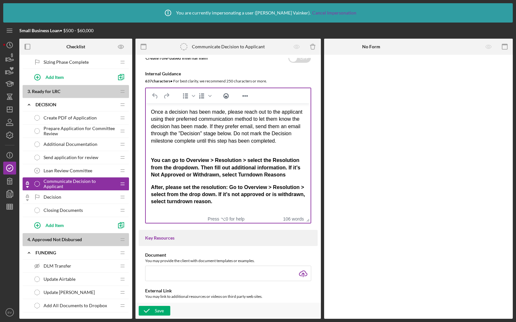
scroll to position [3, 0]
click at [234, 152] on div "Rich Text Area. Press ALT-0 for help." at bounding box center [228, 148] width 154 height 7
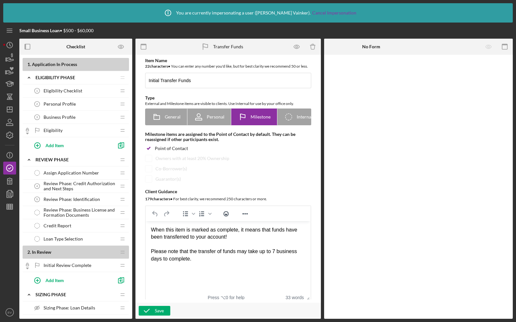
scroll to position [566, 0]
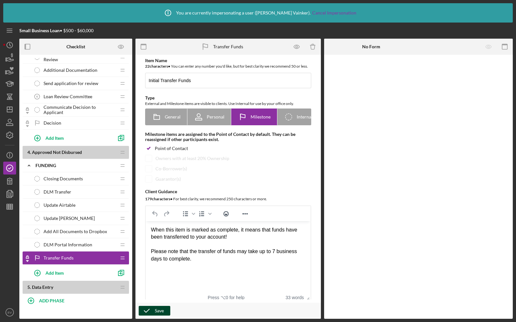
type input "Initial Transfer Funds"
click at [150, 306] on icon "button" at bounding box center [147, 311] width 16 height 16
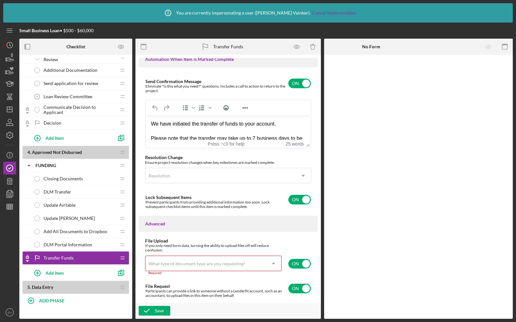
scroll to position [458, 0]
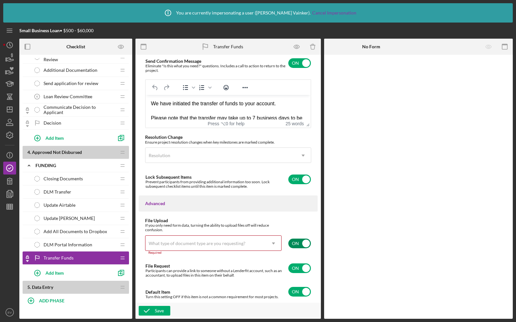
click at [291, 244] on input "checkbox" at bounding box center [299, 244] width 23 height 10
checkbox input "false"
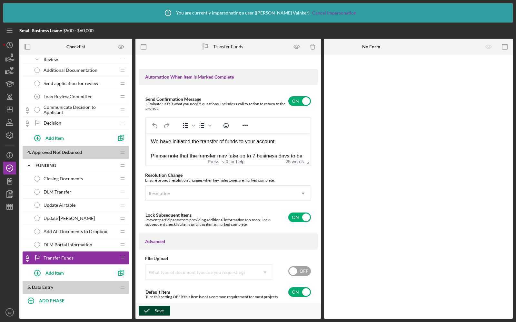
click at [147, 312] on icon "button" at bounding box center [147, 311] width 16 height 16
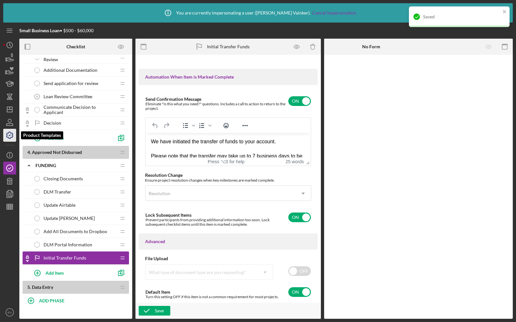
click at [6, 133] on icon "button" at bounding box center [10, 135] width 16 height 16
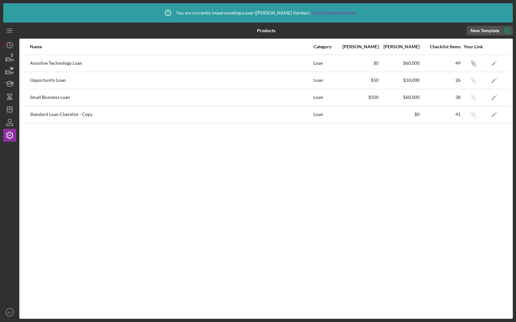
click at [483, 32] on div "New Template" at bounding box center [484, 31] width 29 height 10
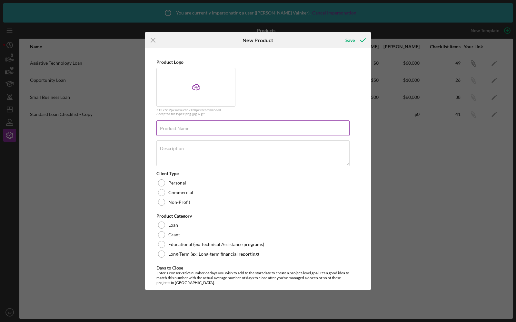
click at [172, 127] on label "Product Name" at bounding box center [174, 128] width 29 height 5
click at [172, 127] on input "Product Name" at bounding box center [252, 128] width 193 height 15
type input "Post Business Loan"
click at [161, 191] on div at bounding box center [161, 192] width 7 height 7
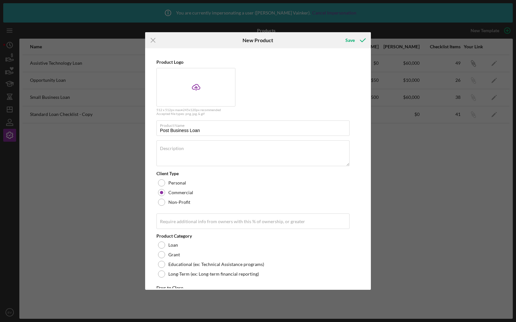
scroll to position [91, 0]
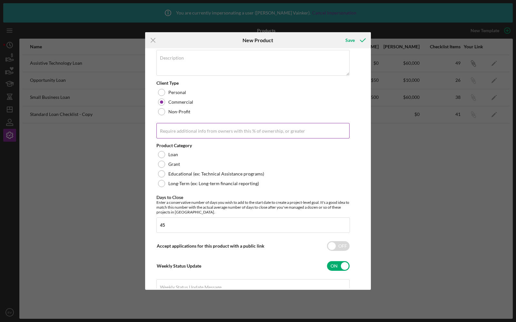
click at [174, 130] on label "Require additional info from owners with this % of ownership, or greater" at bounding box center [232, 131] width 145 height 5
click at [174, 130] on input "Require additional info from owners with this % of ownership, or greater" at bounding box center [252, 130] width 193 height 15
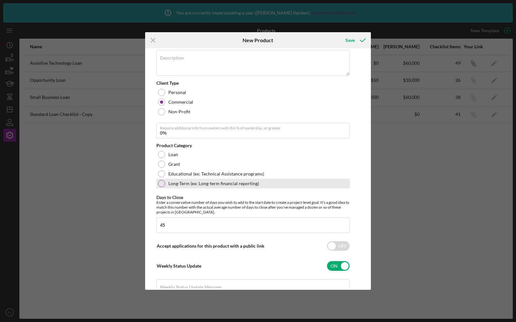
type input "1.00%"
click at [164, 179] on div "Long-Term (ex: Long-term financial reporting)" at bounding box center [252, 184] width 193 height 10
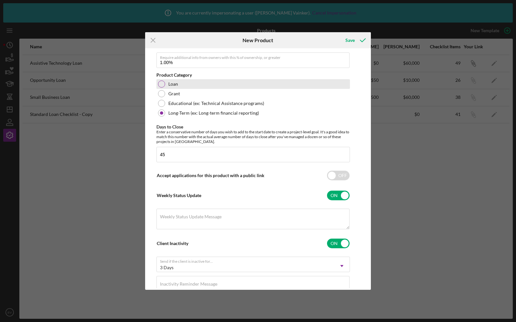
scroll to position [181, 0]
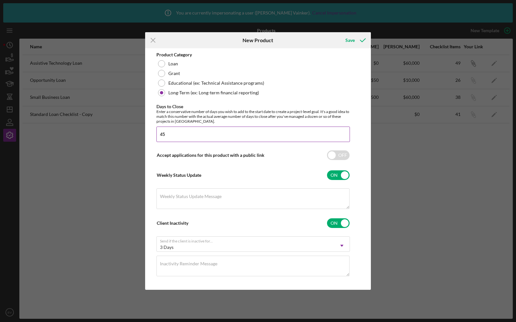
click at [177, 131] on input "45" at bounding box center [252, 134] width 193 height 15
type input "365"
click at [353, 41] on div "Save" at bounding box center [349, 40] width 9 height 13
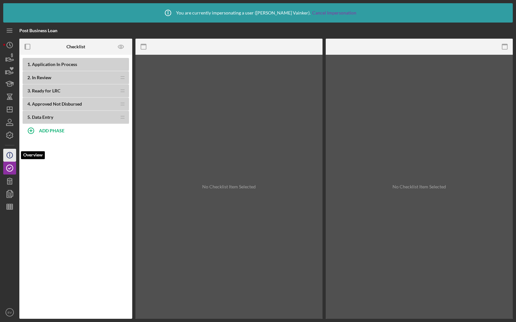
click at [11, 151] on icon "Icon/Info" at bounding box center [10, 155] width 16 height 16
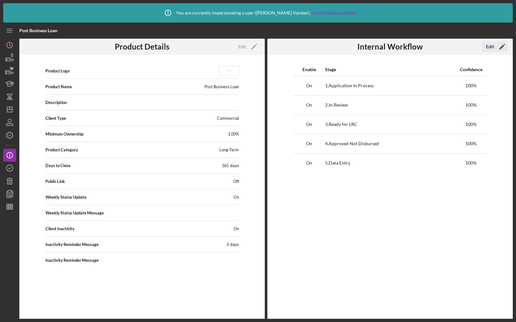
click at [491, 43] on div "Edit" at bounding box center [490, 47] width 8 height 10
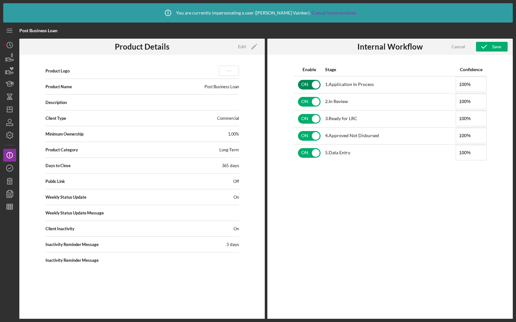
click at [305, 84] on input "checkbox" at bounding box center [309, 85] width 23 height 10
checkbox input "false"
click at [304, 101] on input "checkbox" at bounding box center [309, 102] width 23 height 10
checkbox input "false"
click at [304, 118] on input "checkbox" at bounding box center [309, 119] width 23 height 10
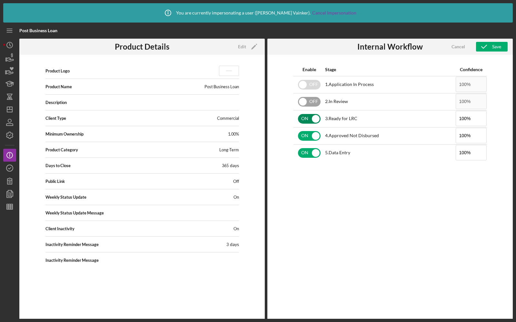
checkbox input "false"
click at [305, 135] on input "checkbox" at bounding box center [309, 136] width 23 height 10
checkbox input "false"
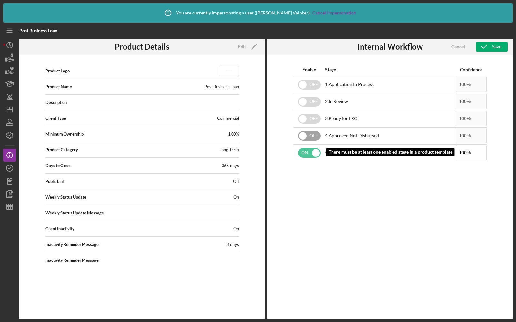
click at [306, 151] on input "checkbox" at bounding box center [309, 153] width 23 height 10
checkbox input "true"
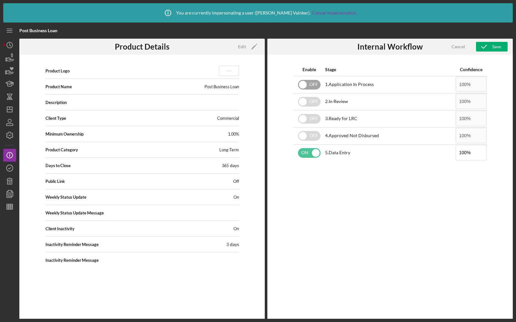
click at [316, 86] on input "checkbox" at bounding box center [309, 85] width 23 height 10
checkbox input "true"
click at [310, 100] on input "checkbox" at bounding box center [309, 102] width 23 height 10
checkbox input "true"
click at [308, 88] on input "checkbox" at bounding box center [309, 85] width 23 height 10
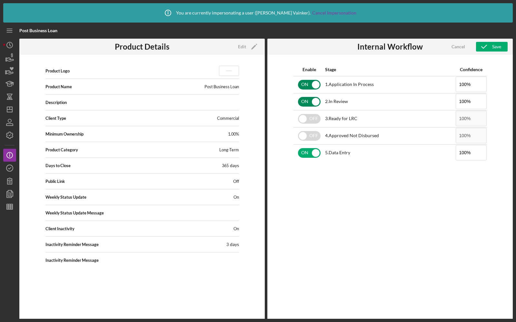
checkbox input "false"
click at [310, 150] on input "checkbox" at bounding box center [309, 153] width 23 height 10
checkbox input "false"
click at [492, 44] on div "Save" at bounding box center [496, 47] width 9 height 10
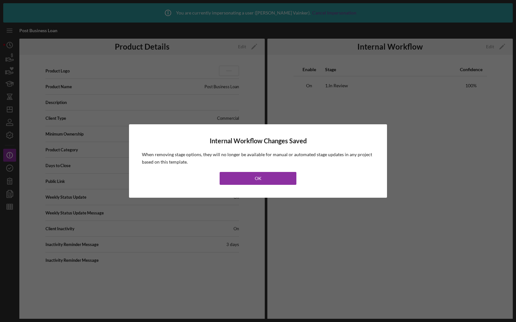
click at [253, 171] on div "Internal Workflow Changes Saved When removing stage options, they will no longe…" at bounding box center [258, 161] width 232 height 48
click at [252, 175] on button "OK" at bounding box center [257, 178] width 77 height 13
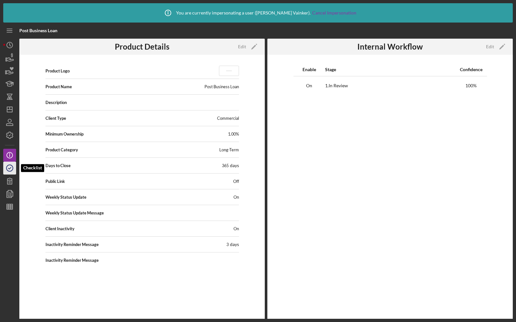
click at [12, 169] on icon "button" at bounding box center [10, 168] width 16 height 16
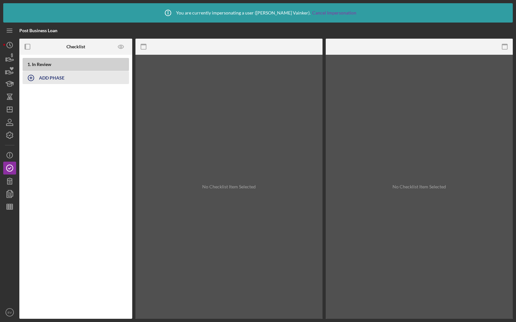
click at [54, 78] on b "ADD PHASE" at bounding box center [51, 77] width 25 height 5
type input "Receipts"
click at [33, 96] on div "Add" at bounding box center [30, 96] width 8 height 10
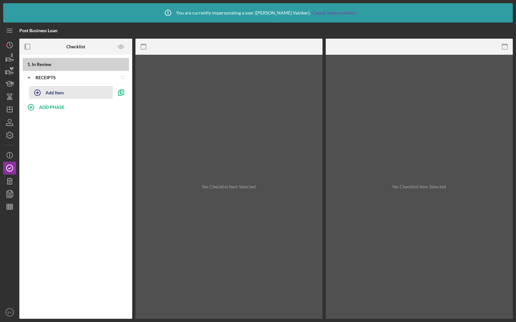
click at [49, 91] on div "Add Item" at bounding box center [54, 92] width 18 height 12
type input "R"
type input "Upload Receipt"
click at [34, 106] on div "Add" at bounding box center [36, 109] width 8 height 10
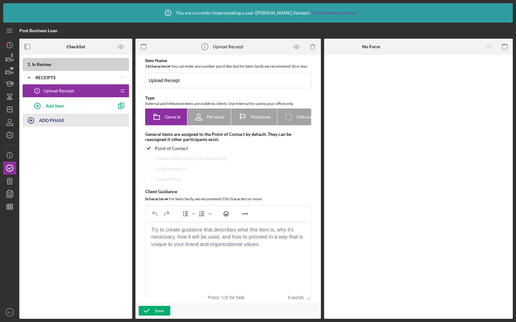
click at [42, 134] on div "1 . In Review Icon/Expander Receipts Icon/Edit Icon/Drag Upload Receipt 1 Uploa…" at bounding box center [75, 100] width 113 height 85
click at [38, 123] on icon "button" at bounding box center [31, 120] width 16 height 16
type input "Annual Reporting"
click at [32, 137] on div "Add" at bounding box center [30, 138] width 8 height 10
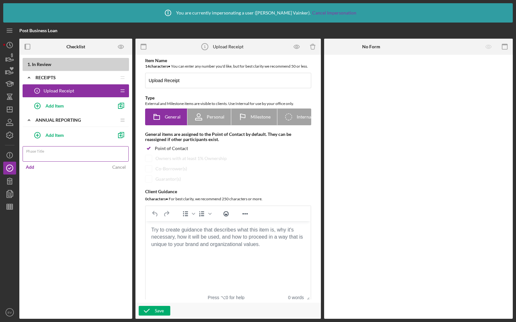
click at [53, 152] on label "Phase Title" at bounding box center [77, 150] width 102 height 7
click at [53, 152] on input "Phase Title" at bounding box center [76, 153] width 106 height 15
click at [51, 136] on div "Add Item" at bounding box center [54, 135] width 18 height 12
type input "Updated Financials"
click at [39, 150] on div "Add" at bounding box center [36, 151] width 8 height 10
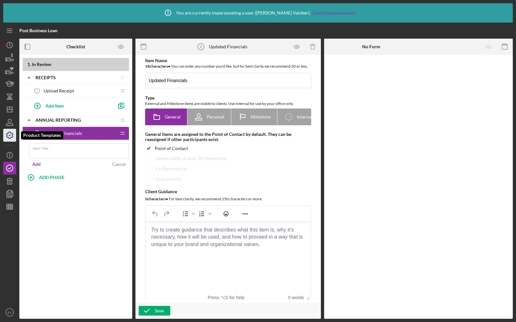
click at [12, 131] on icon "button" at bounding box center [10, 135] width 16 height 16
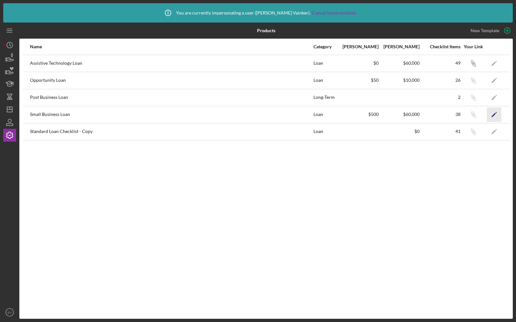
click at [495, 112] on icon "Icon/Edit" at bounding box center [494, 114] width 14 height 14
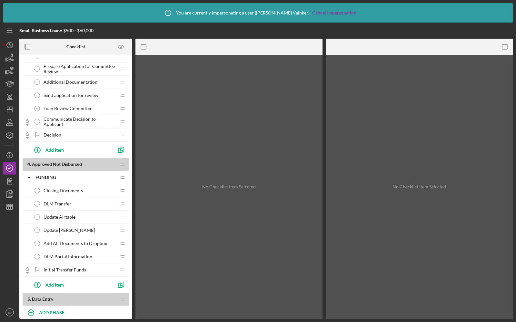
scroll to position [566, 0]
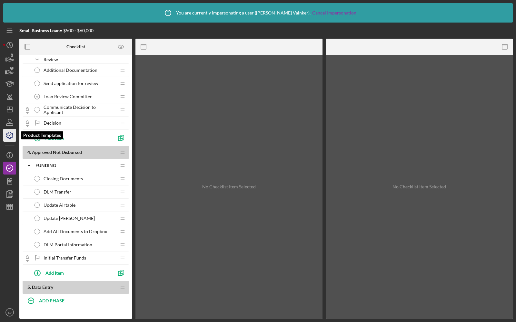
click at [12, 134] on icon "button" at bounding box center [9, 135] width 6 height 6
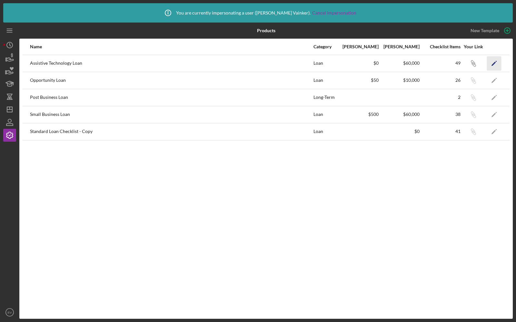
click at [491, 61] on icon "Icon/Edit" at bounding box center [494, 63] width 14 height 14
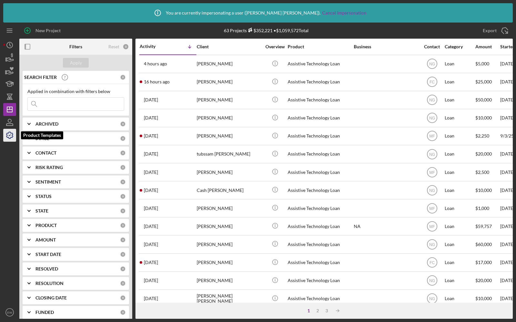
click at [7, 137] on icon "button" at bounding box center [9, 135] width 6 height 6
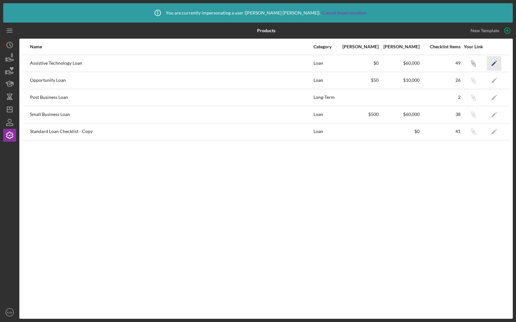
click at [494, 63] on polygon "button" at bounding box center [493, 64] width 5 height 5
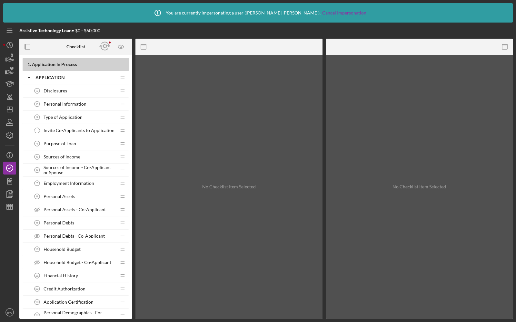
click at [62, 93] on span "Disclosures" at bounding box center [55, 90] width 24 height 5
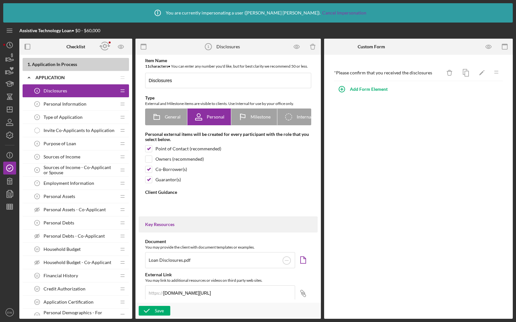
type textarea "<div><strong>Welcome! We're looking forward to working with you.</strong></div>…"
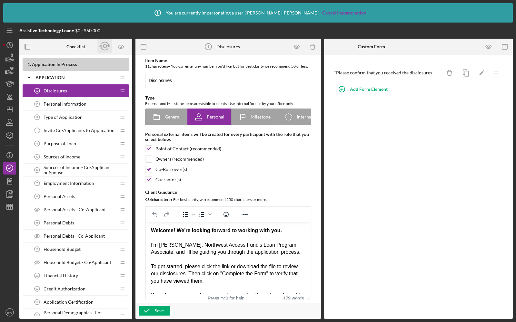
click at [105, 46] on icon "button" at bounding box center [105, 46] width 14 height 14
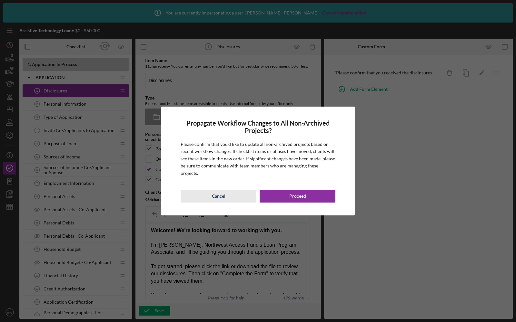
click at [211, 191] on button "Cancel" at bounding box center [218, 196] width 76 height 13
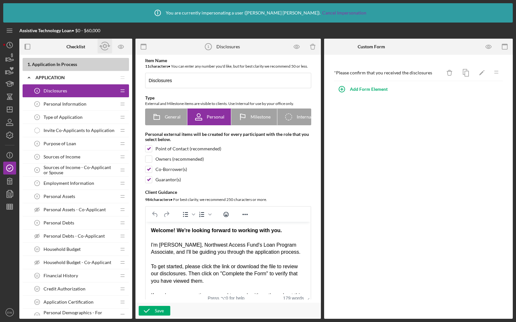
click at [101, 48] on icon "button" at bounding box center [105, 46] width 8 height 8
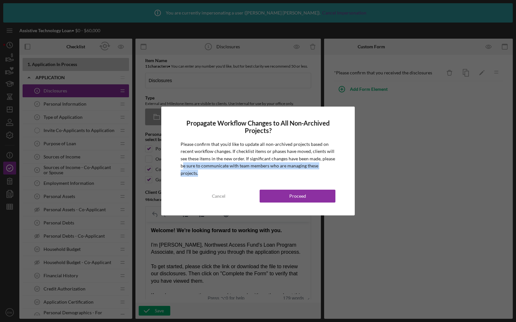
drag, startPoint x: 182, startPoint y: 169, endPoint x: 312, endPoint y: 174, distance: 130.2
click at [312, 174] on div "Propagate Workflow Changes to All Non-Archived Projects? Please confirm that yo…" at bounding box center [257, 161] width 193 height 109
click at [223, 193] on div "Cancel" at bounding box center [219, 196] width 14 height 13
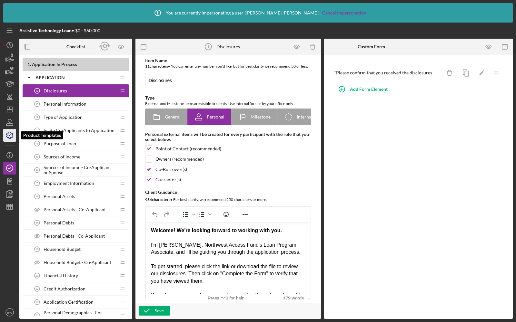
click at [8, 137] on icon "button" at bounding box center [9, 135] width 6 height 6
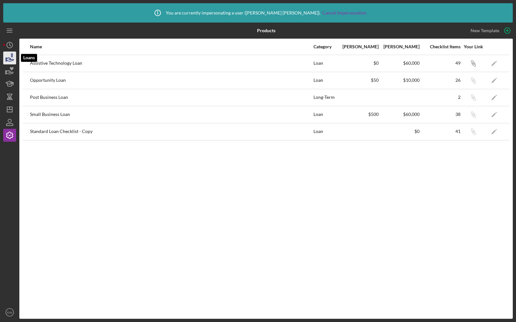
click at [9, 58] on icon "button" at bounding box center [10, 60] width 7 height 4
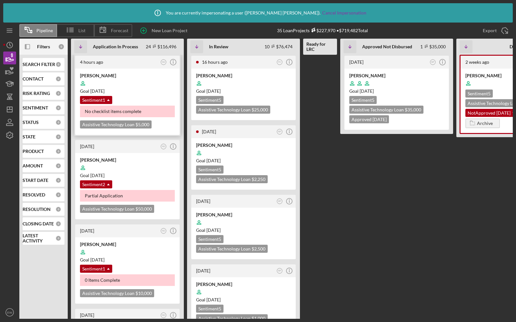
click at [155, 88] on div "Goal [DATE]" at bounding box center [127, 91] width 95 height 6
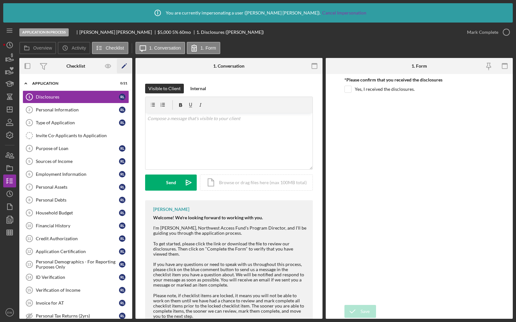
click at [123, 66] on polygon "button" at bounding box center [123, 66] width 5 height 5
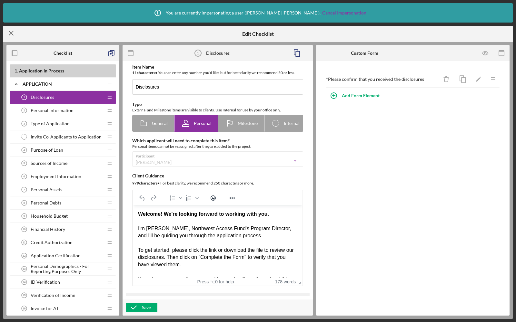
click at [15, 35] on icon "Icon/Menu Close" at bounding box center [11, 33] width 16 height 16
